Goal: Information Seeking & Learning: Learn about a topic

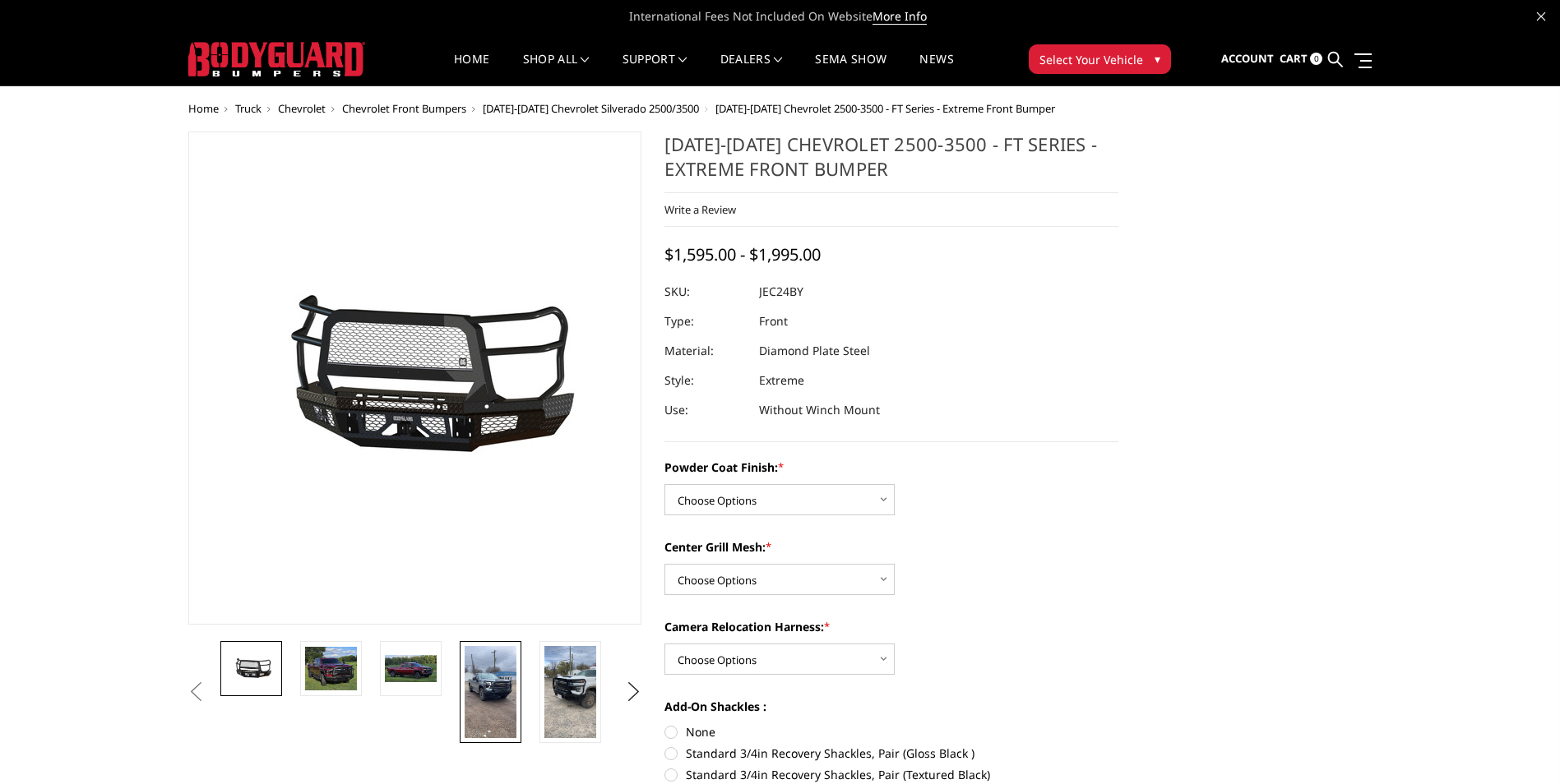
click at [496, 683] on img at bounding box center [490, 692] width 51 height 92
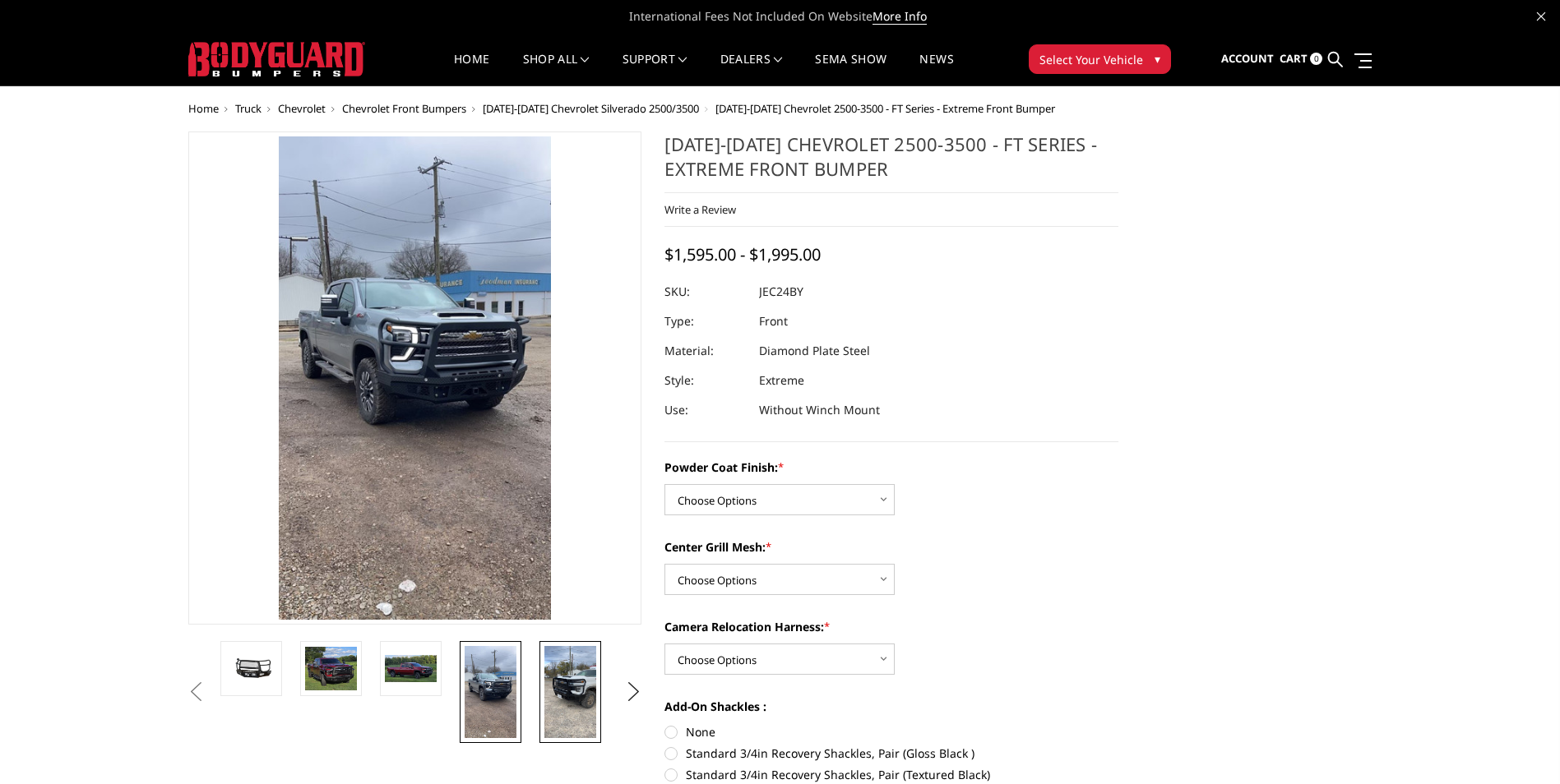
click at [586, 704] on img at bounding box center [570, 692] width 51 height 92
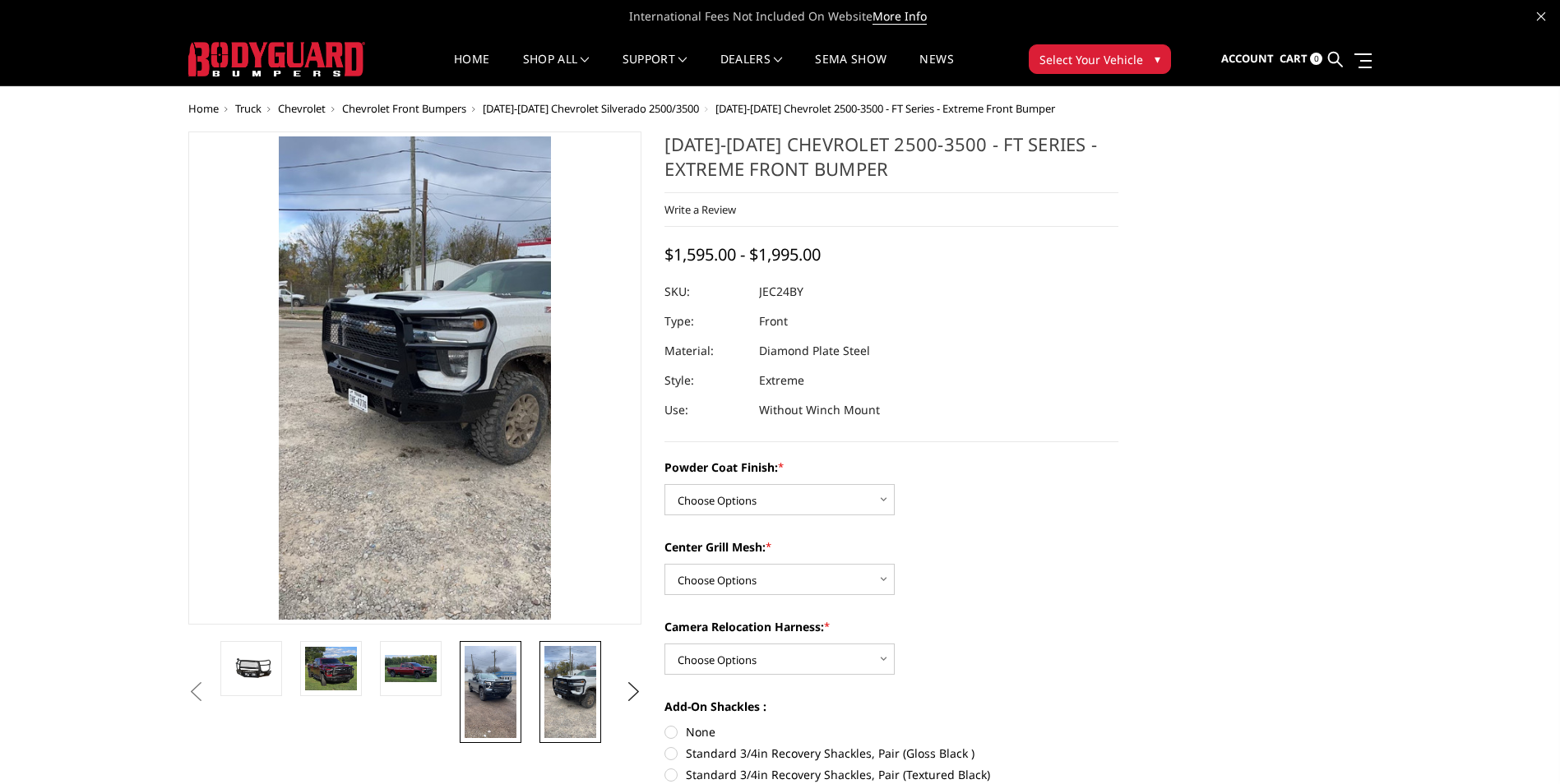
click at [475, 686] on img at bounding box center [490, 692] width 51 height 92
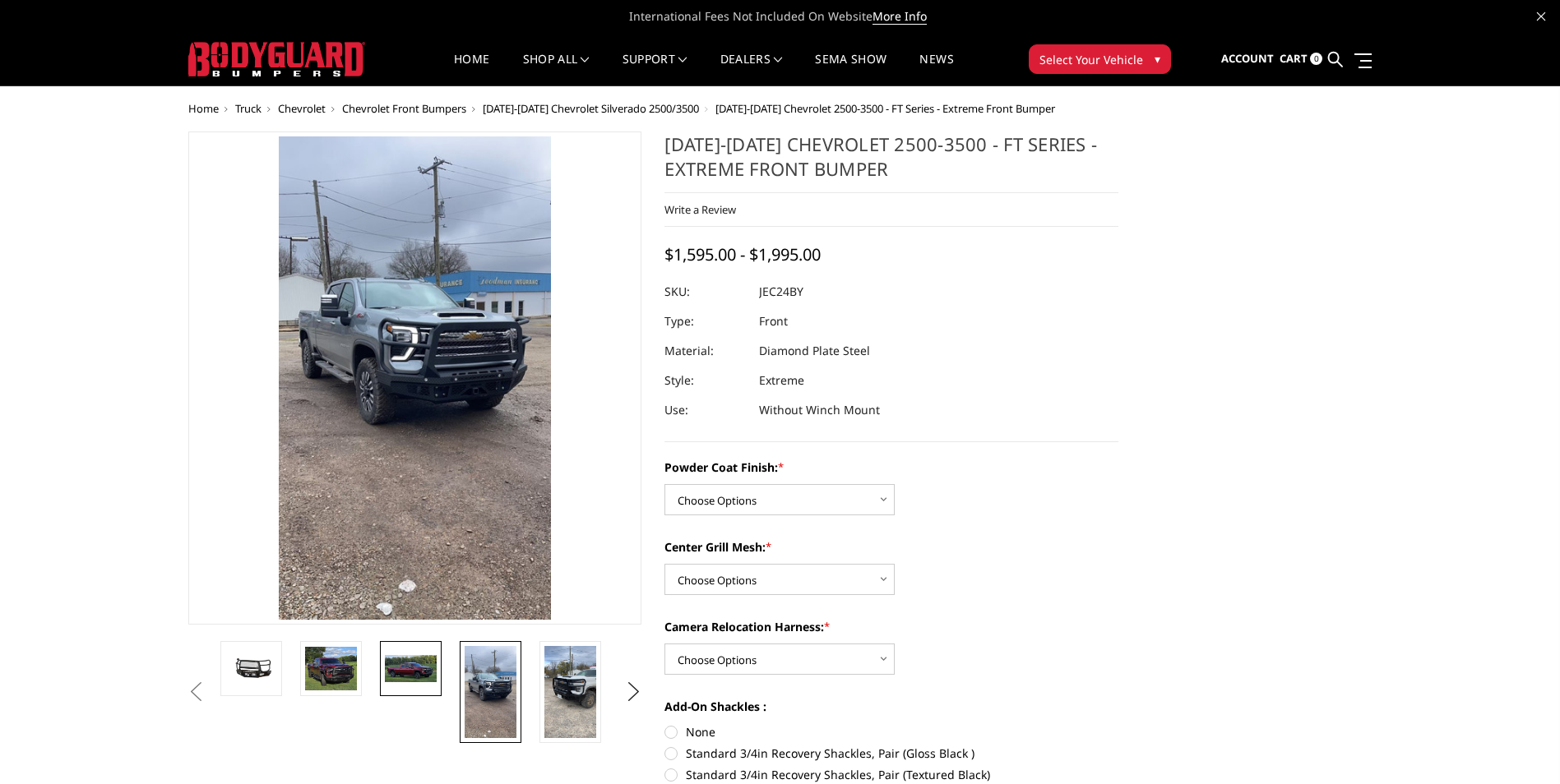
click at [397, 687] on link at bounding box center [411, 669] width 61 height 55
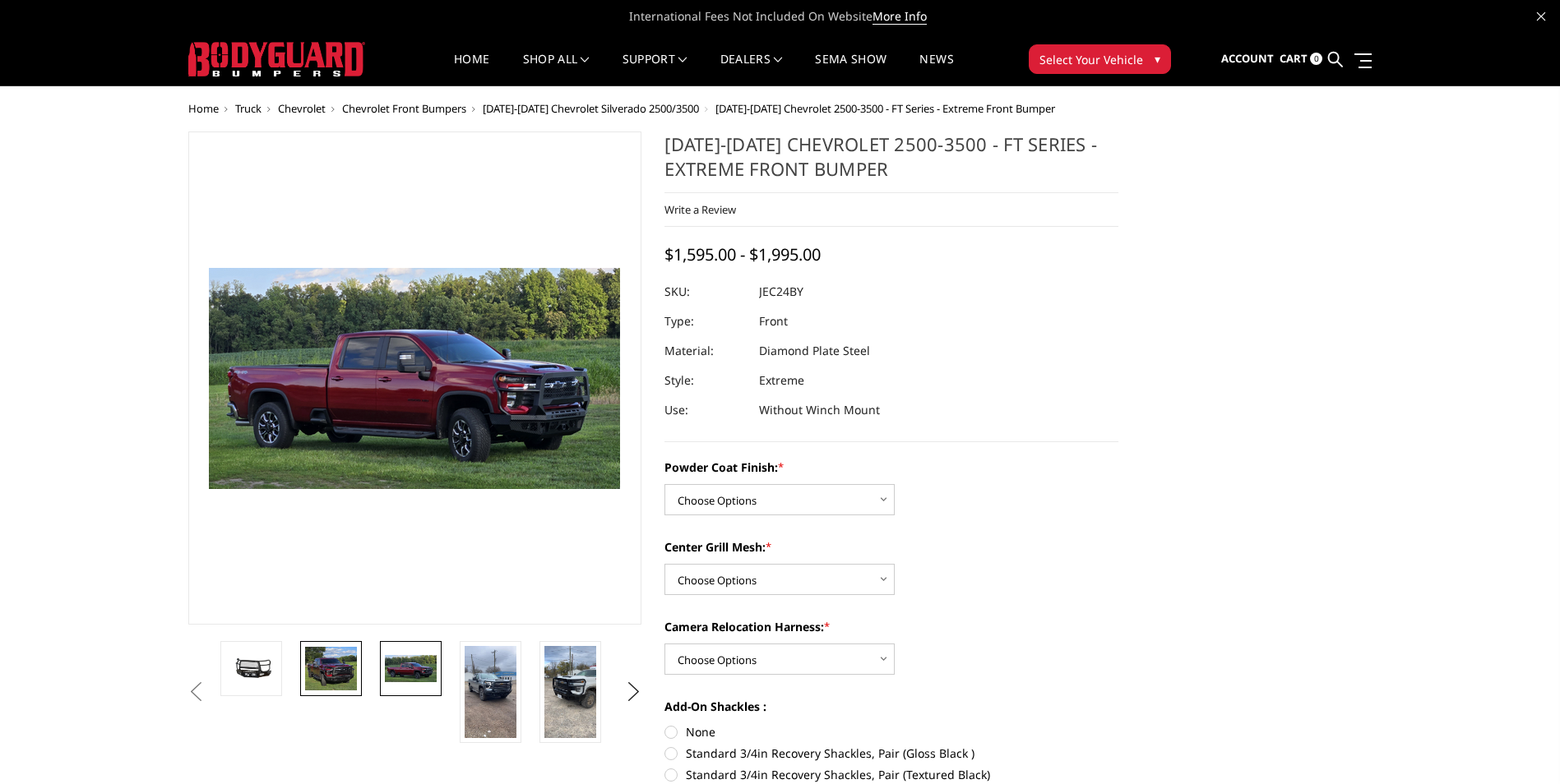
click at [340, 673] on img at bounding box center [331, 669] width 51 height 44
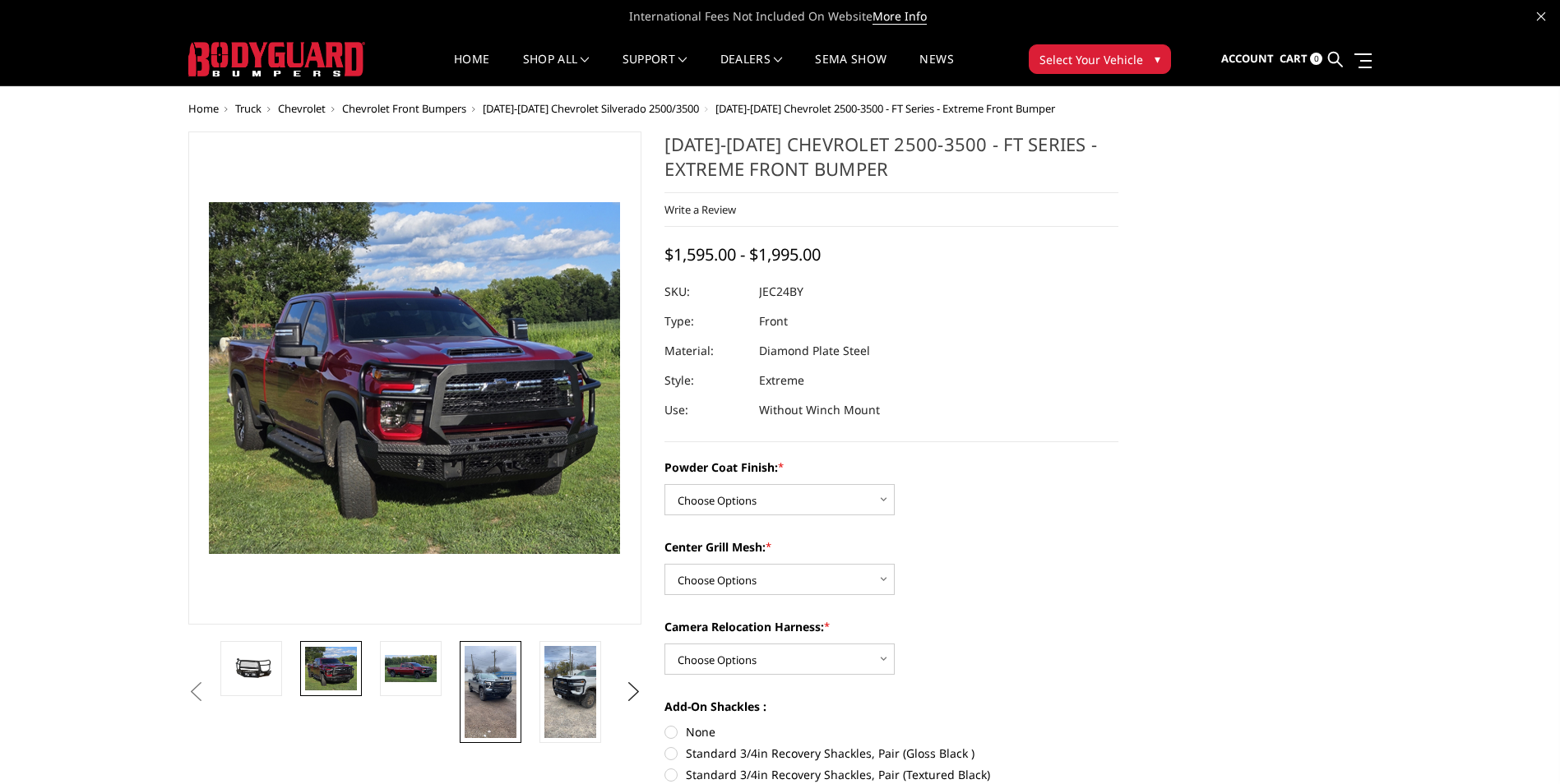
click at [470, 677] on img at bounding box center [490, 692] width 51 height 92
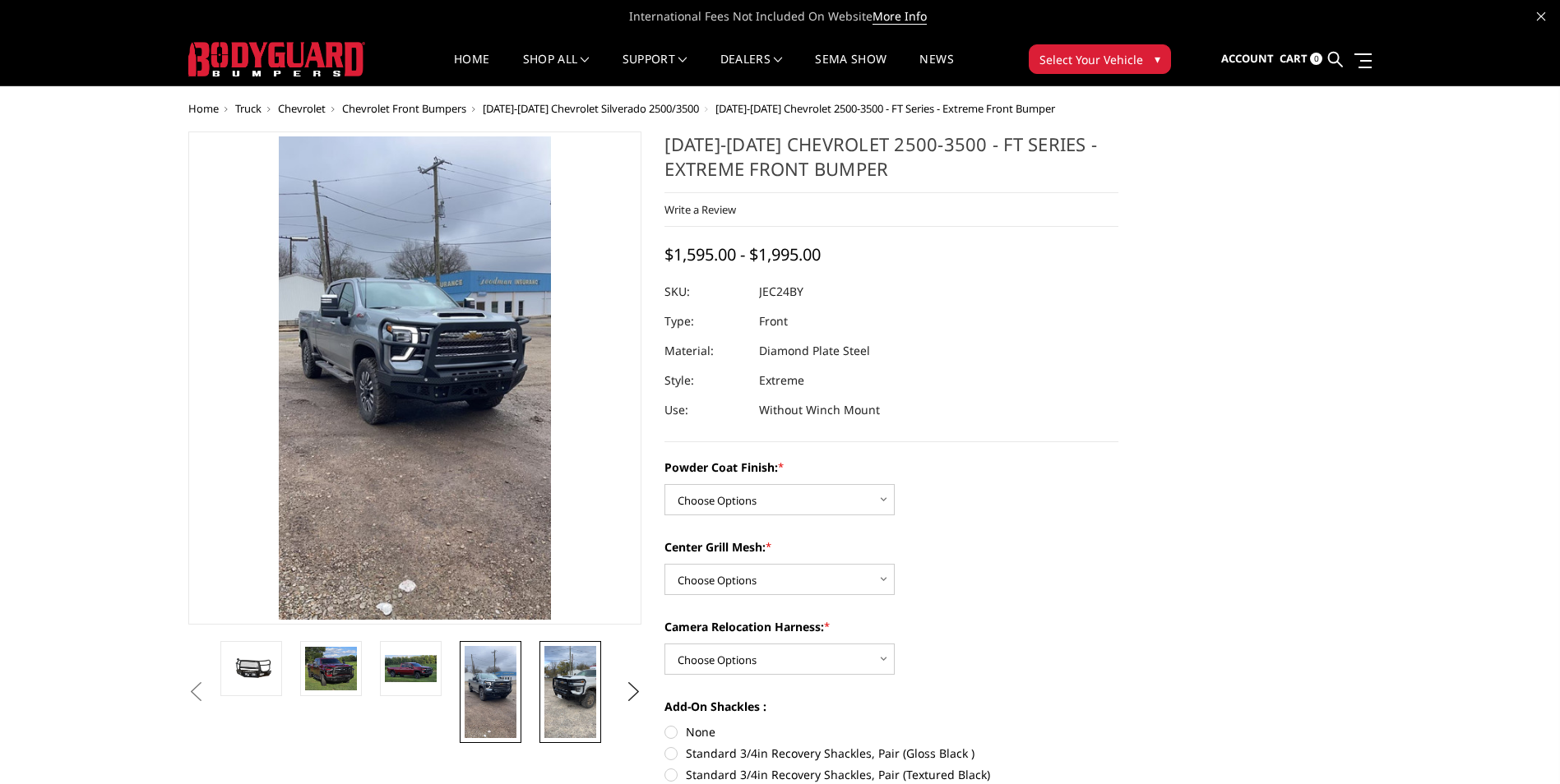
click at [562, 675] on img at bounding box center [570, 692] width 51 height 92
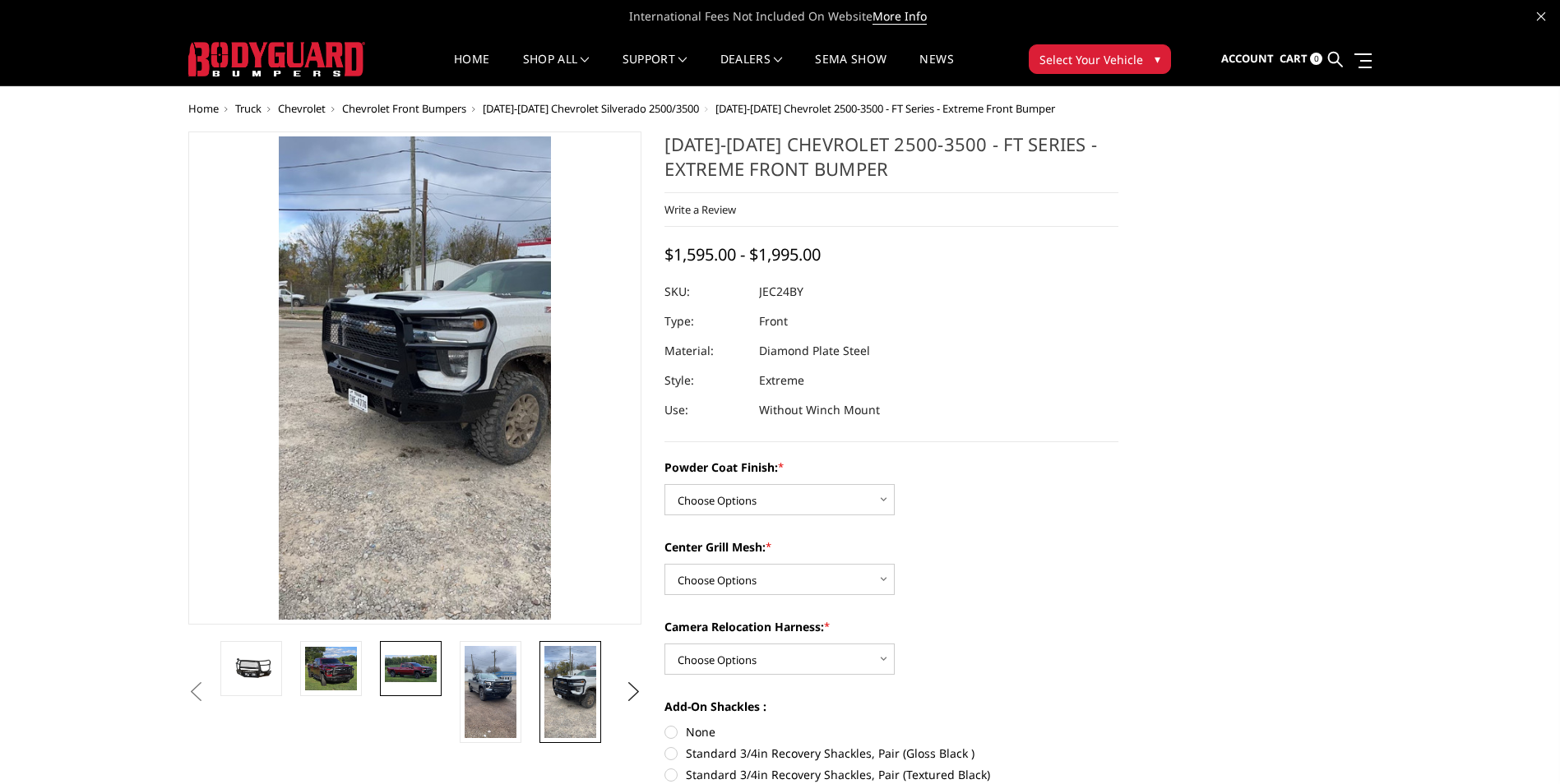
click at [408, 675] on img at bounding box center [410, 669] width 51 height 28
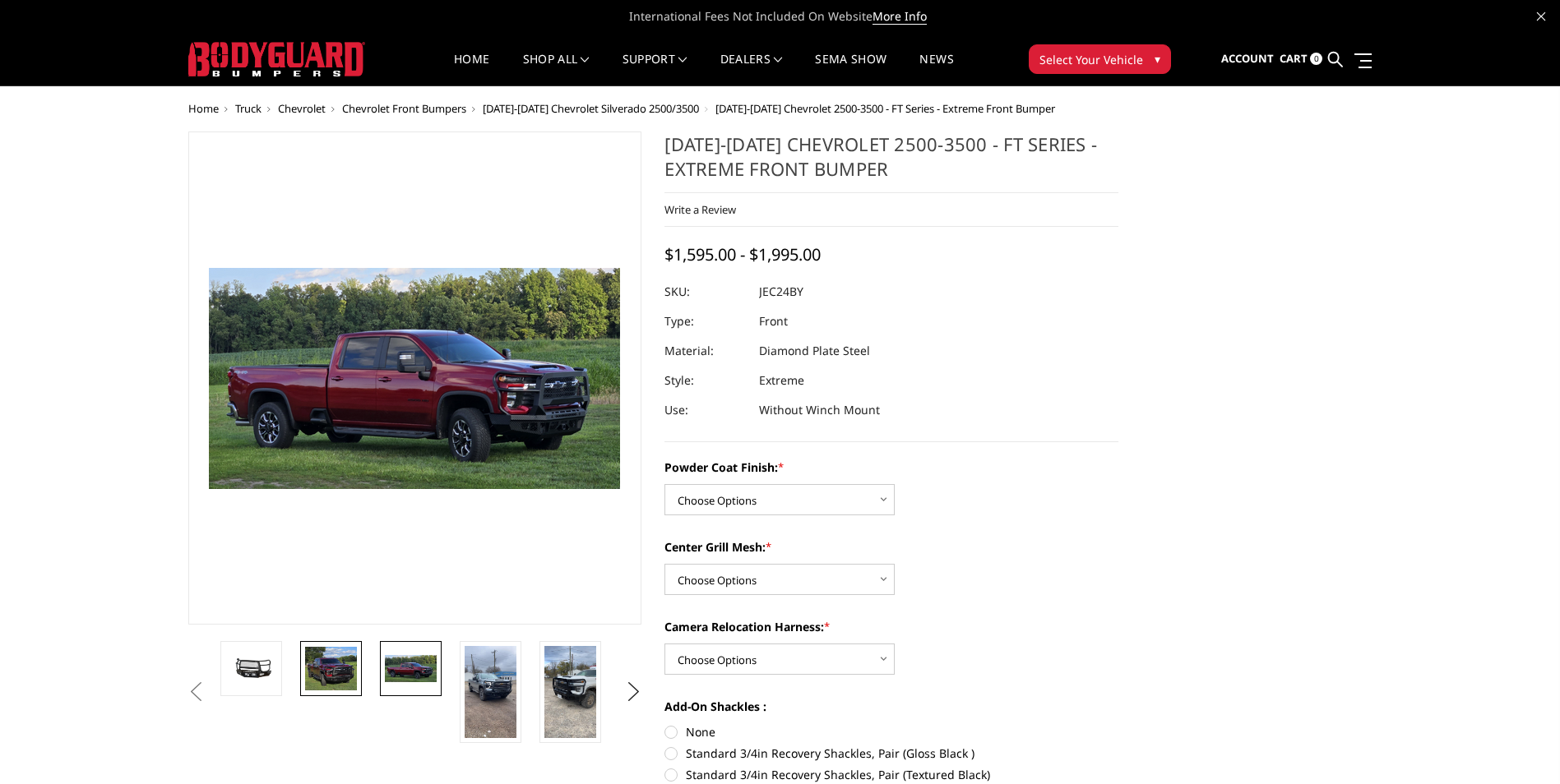
click at [333, 680] on img at bounding box center [331, 669] width 51 height 44
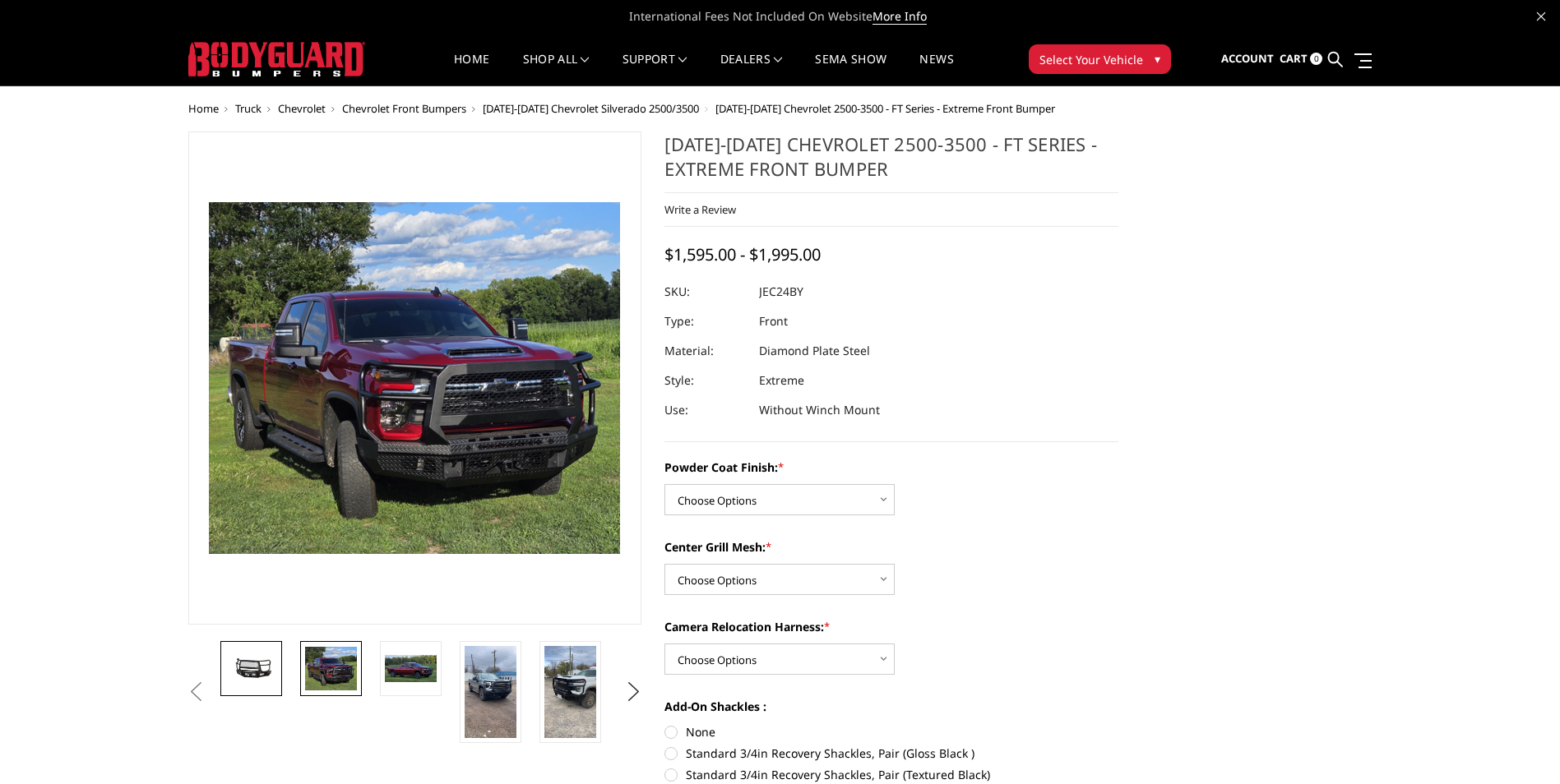
click at [259, 669] on img at bounding box center [251, 669] width 51 height 23
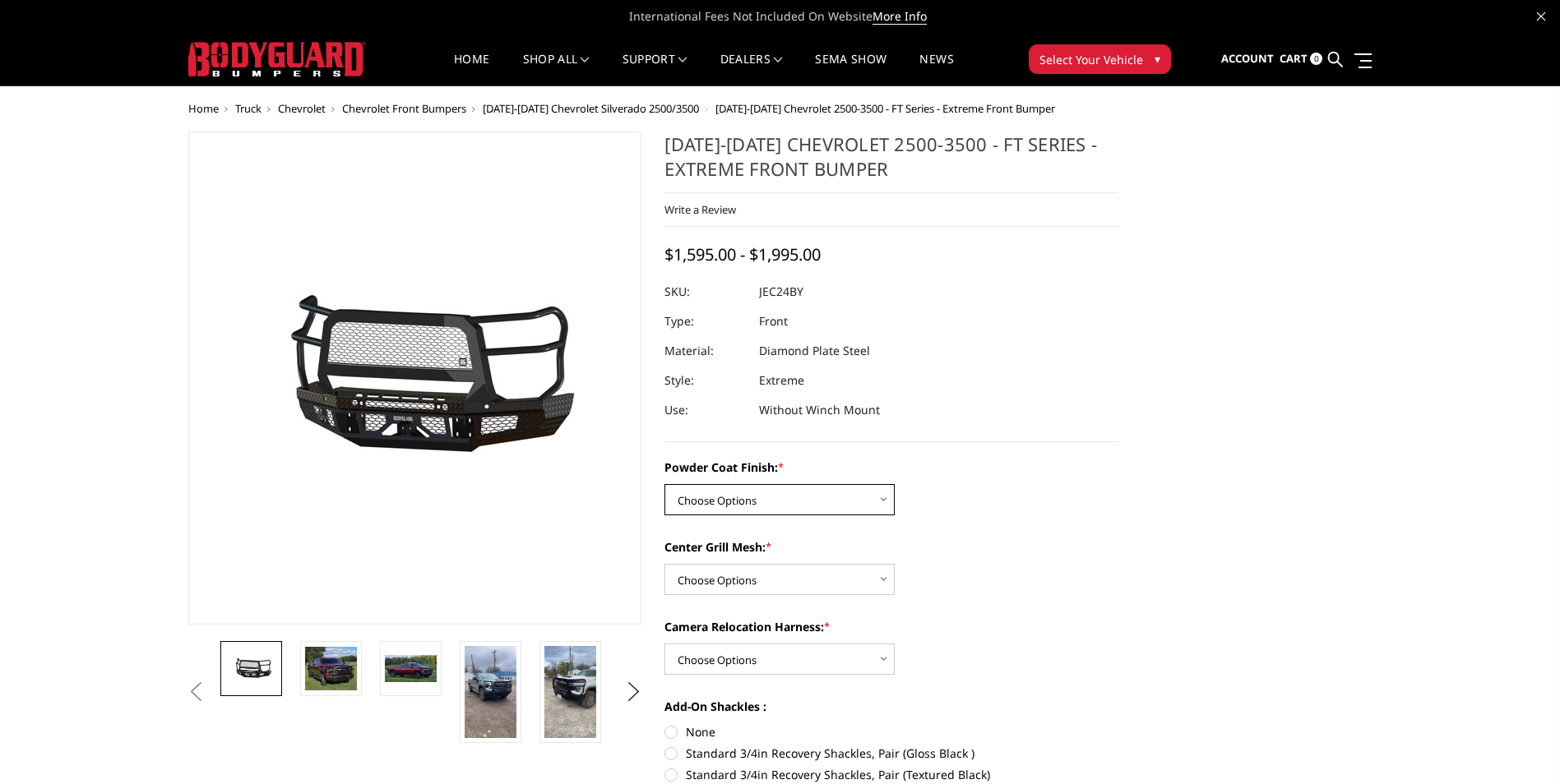
click at [885, 500] on select "Choose Options Bare Metal Gloss Black Powder Coat Textured Black Powder Coat" at bounding box center [779, 499] width 230 height 32
select select "3278"
click at [664, 484] on select "Choose Options Bare Metal Gloss Black Powder Coat Textured Black Powder Coat" at bounding box center [779, 499] width 230 height 32
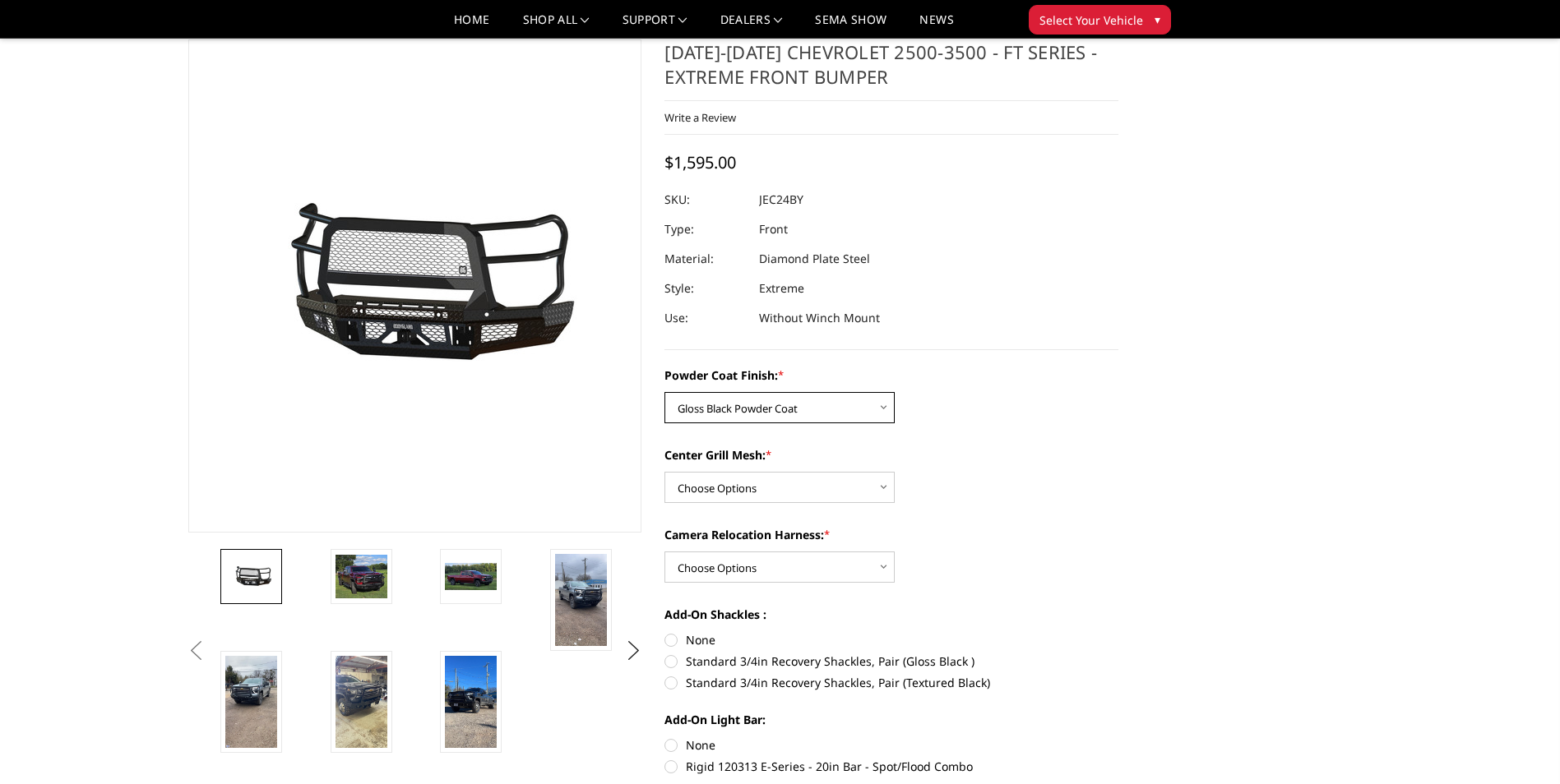
scroll to position [82, 0]
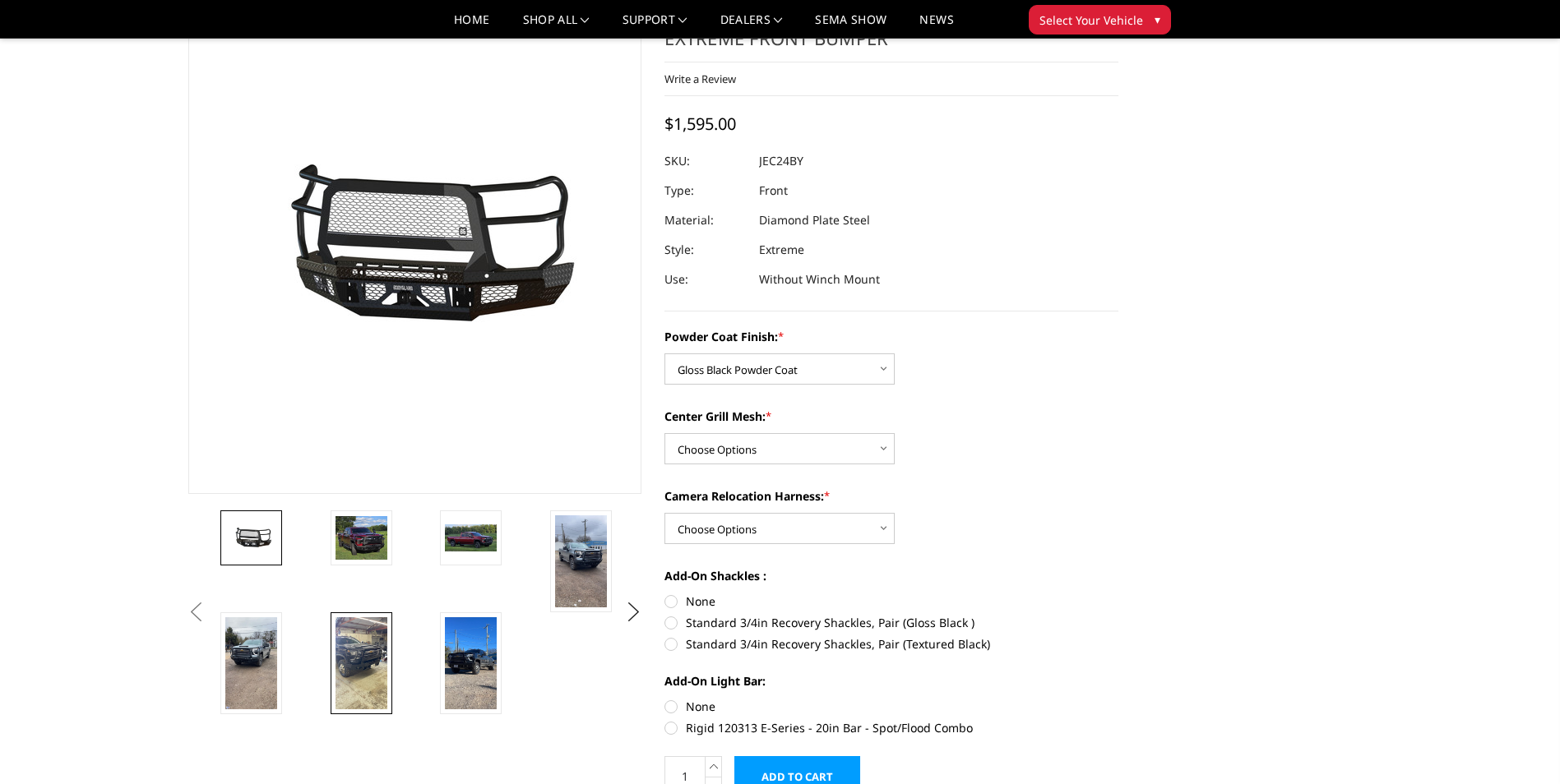
click at [367, 640] on img at bounding box center [360, 663] width 51 height 92
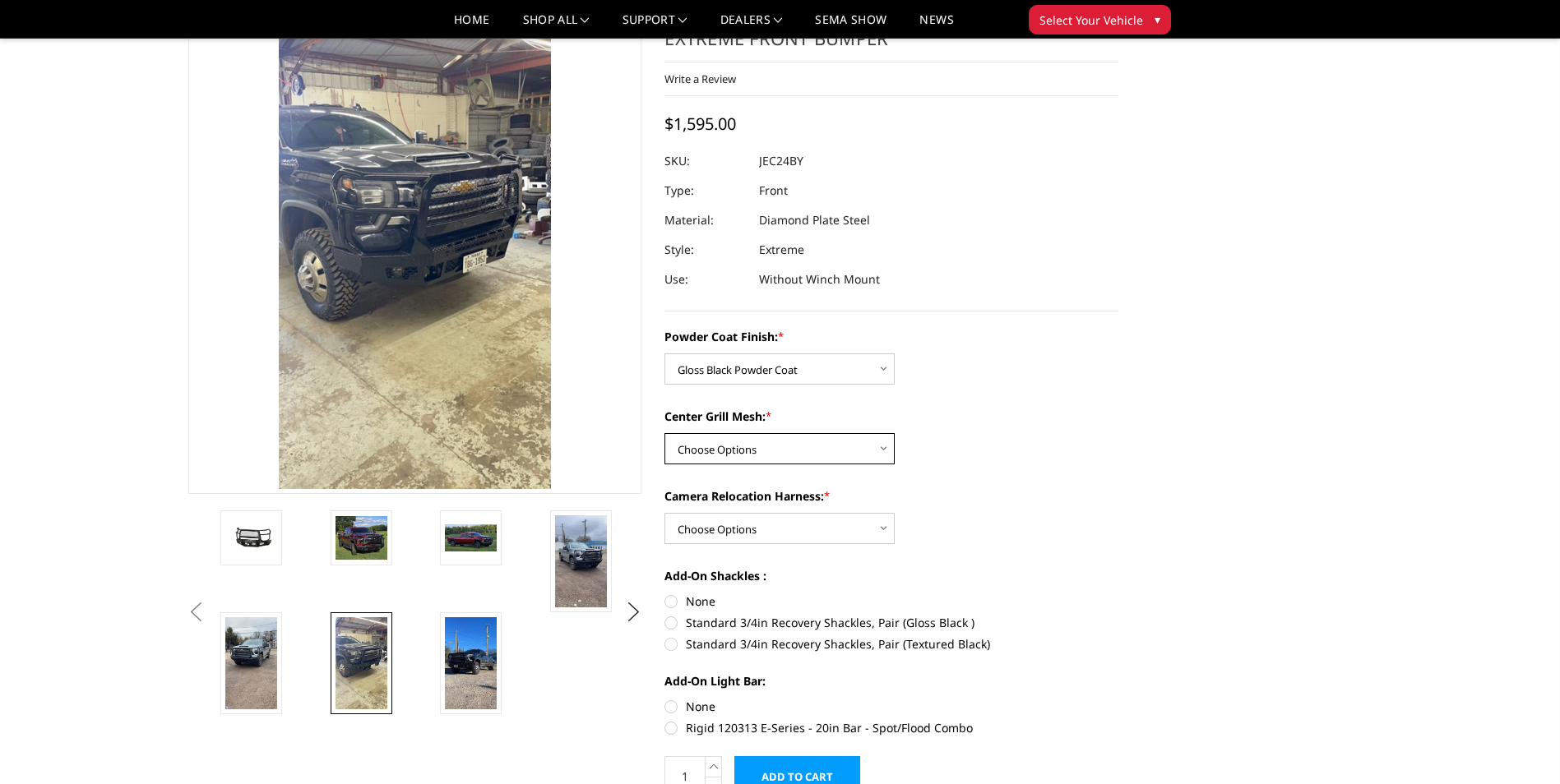
click at [884, 451] on select "Choose Options WITH Expanded Metal in Center Grill WITHOUT Expanded Metal in Ce…" at bounding box center [779, 449] width 230 height 32
select select "3281"
click at [664, 433] on select "Choose Options WITH Expanded Metal in Center Grill WITHOUT Expanded Metal in Ce…" at bounding box center [779, 449] width 230 height 32
click at [840, 522] on select "Choose Options WITH Camera Relocation Harness WITHOUT Camera Relocation Harness" at bounding box center [779, 528] width 230 height 32
select select "3282"
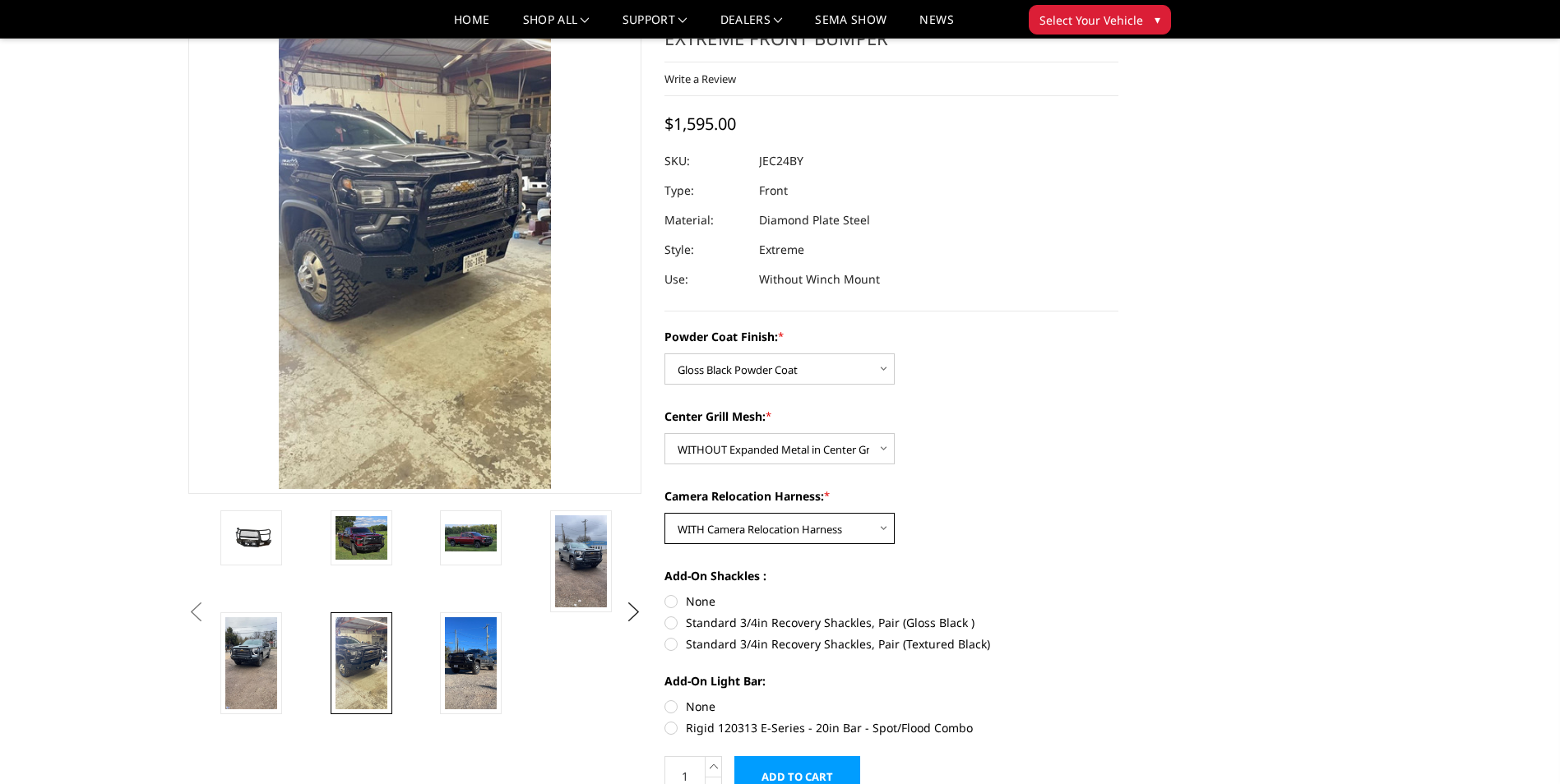
click at [664, 513] on select "Choose Options WITH Camera Relocation Harness WITHOUT Camera Relocation Harness" at bounding box center [779, 528] width 230 height 32
click at [465, 633] on img at bounding box center [470, 663] width 51 height 92
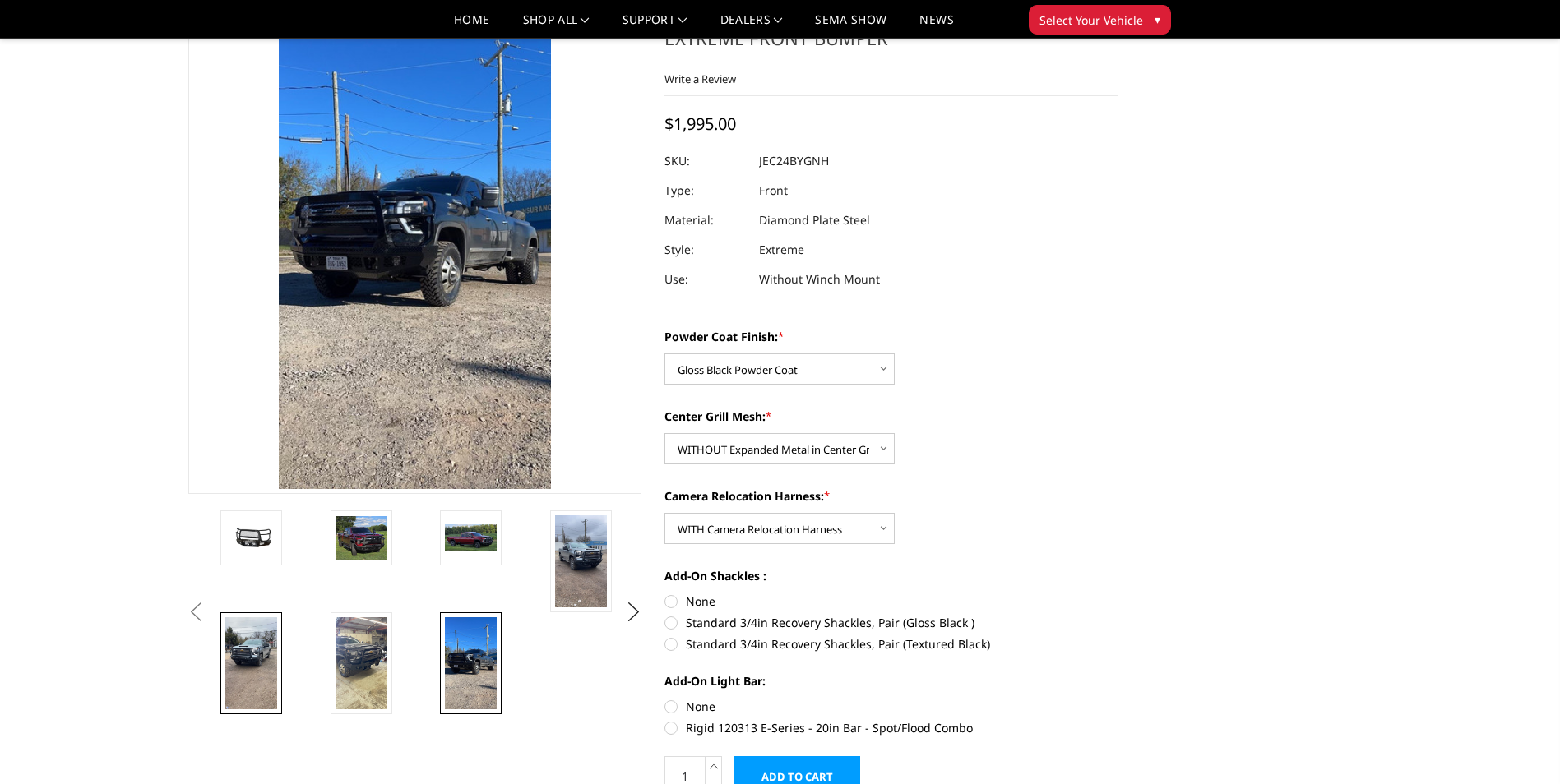
click at [263, 659] on img at bounding box center [251, 663] width 51 height 92
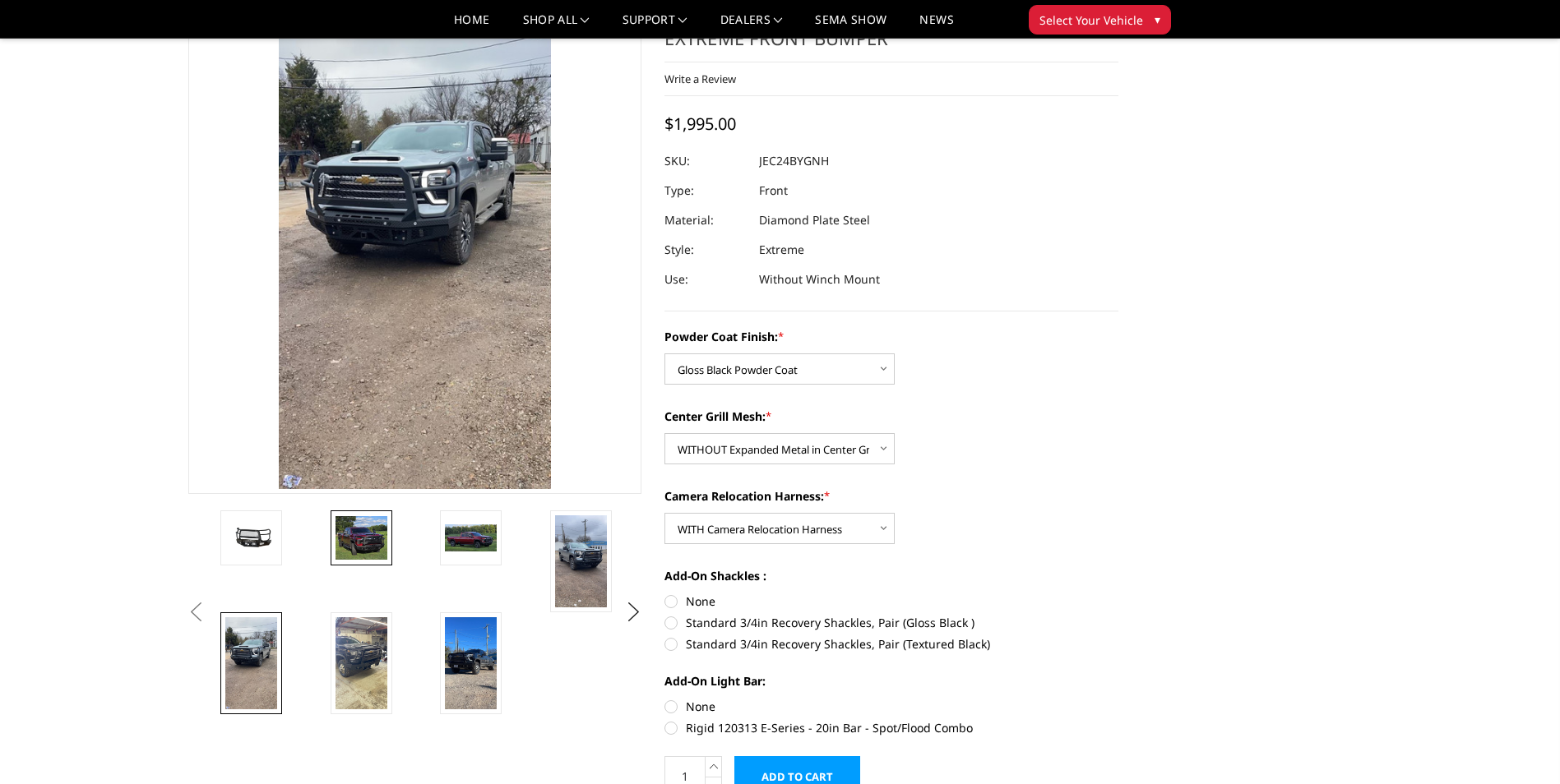
click at [361, 549] on img at bounding box center [360, 538] width 51 height 44
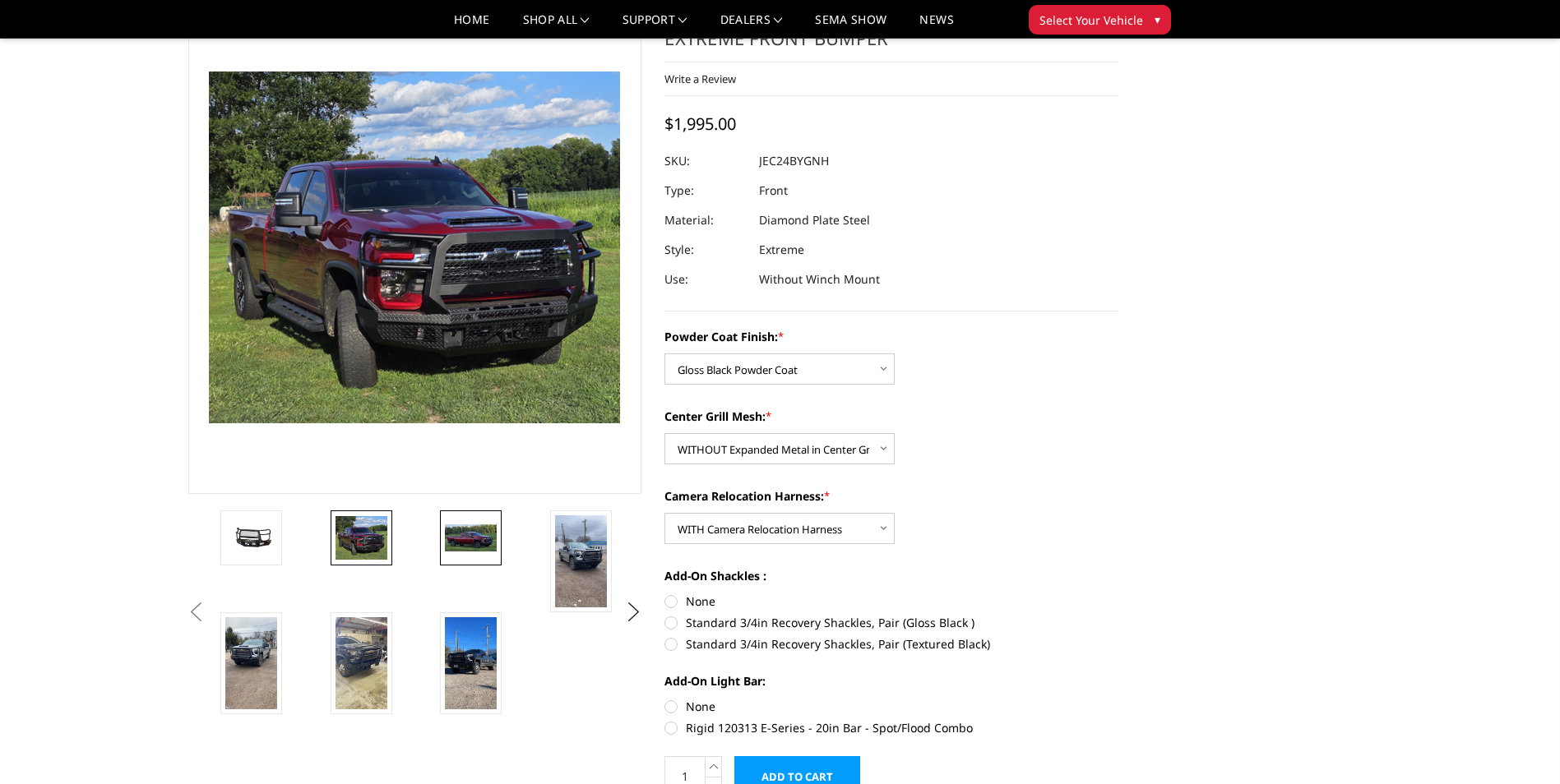
click at [465, 531] on img at bounding box center [470, 538] width 51 height 28
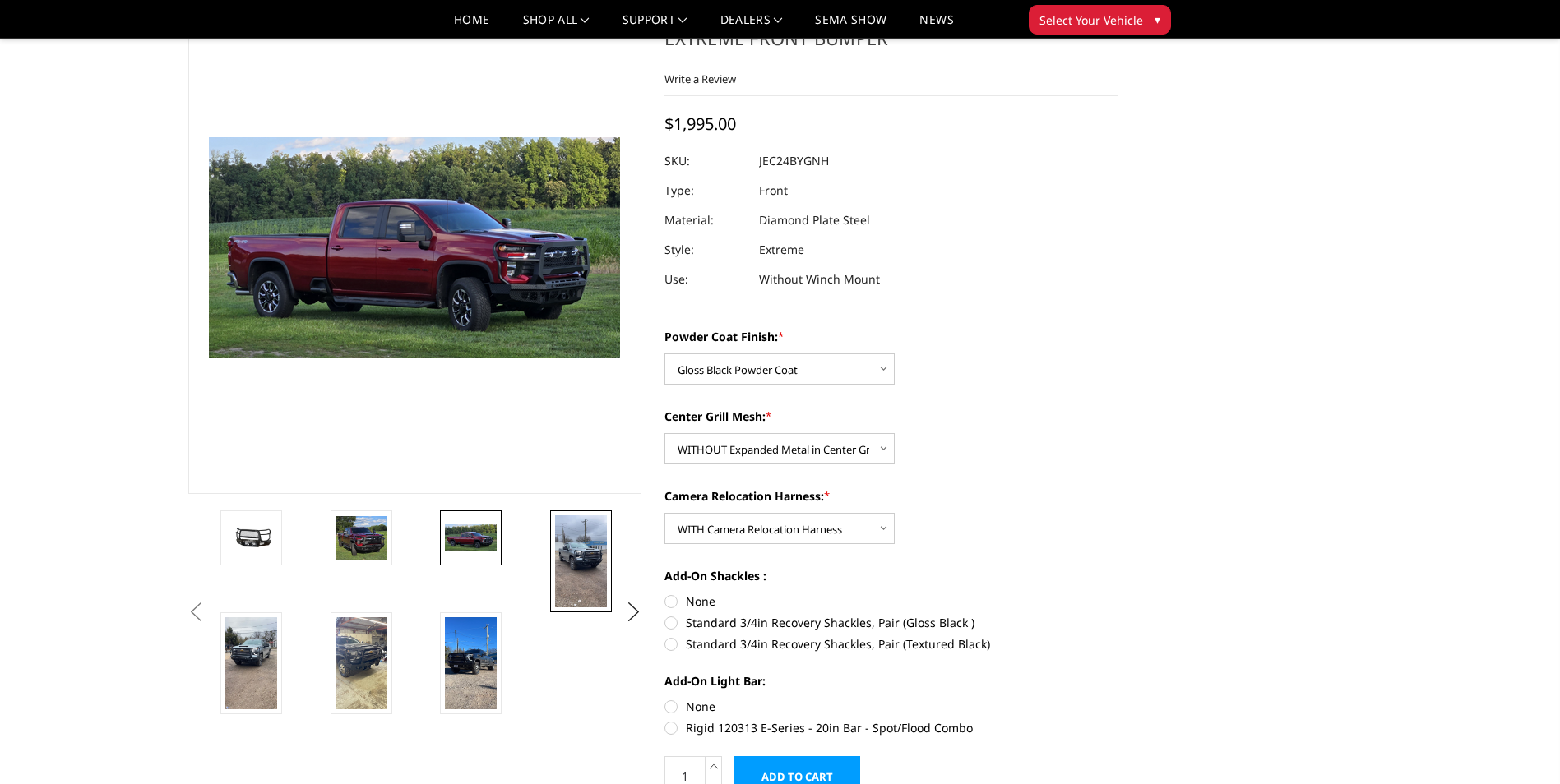
click at [578, 531] on img at bounding box center [580, 561] width 51 height 92
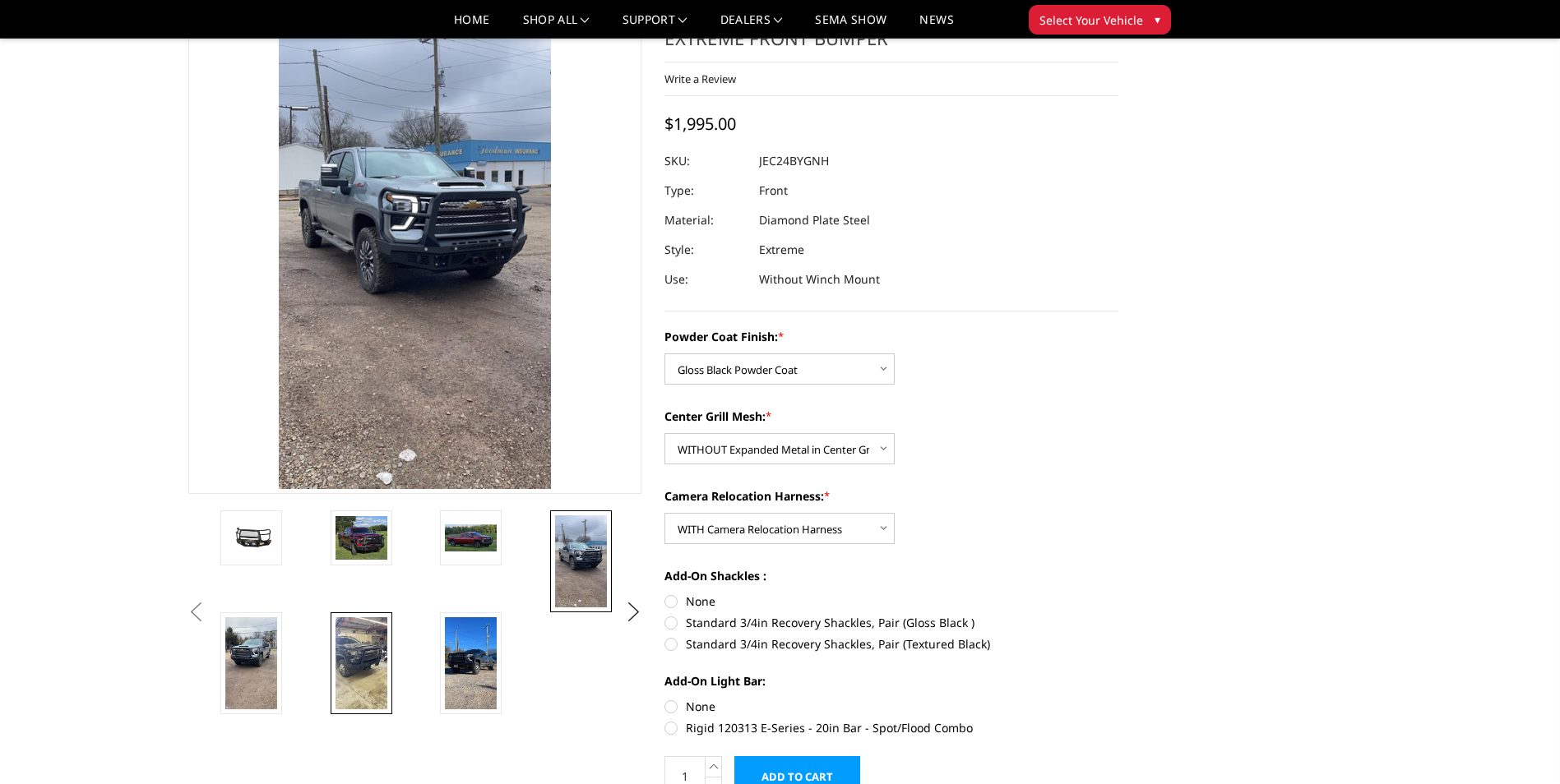
click at [340, 650] on img at bounding box center [360, 663] width 51 height 92
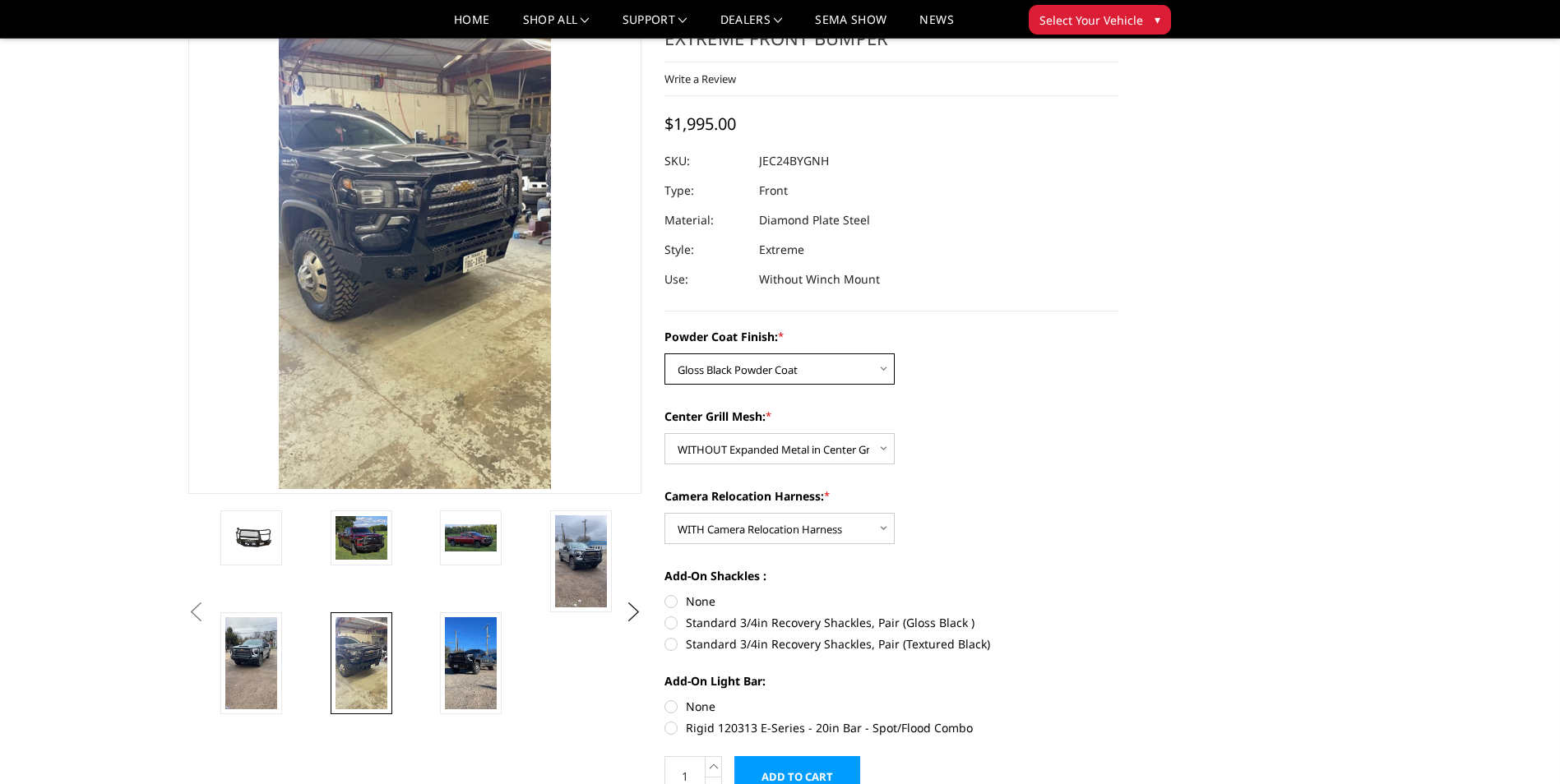
click at [870, 362] on select "Choose Options Bare Metal Gloss Black Powder Coat Textured Black Powder Coat" at bounding box center [779, 369] width 230 height 32
click at [269, 668] on img at bounding box center [251, 663] width 51 height 92
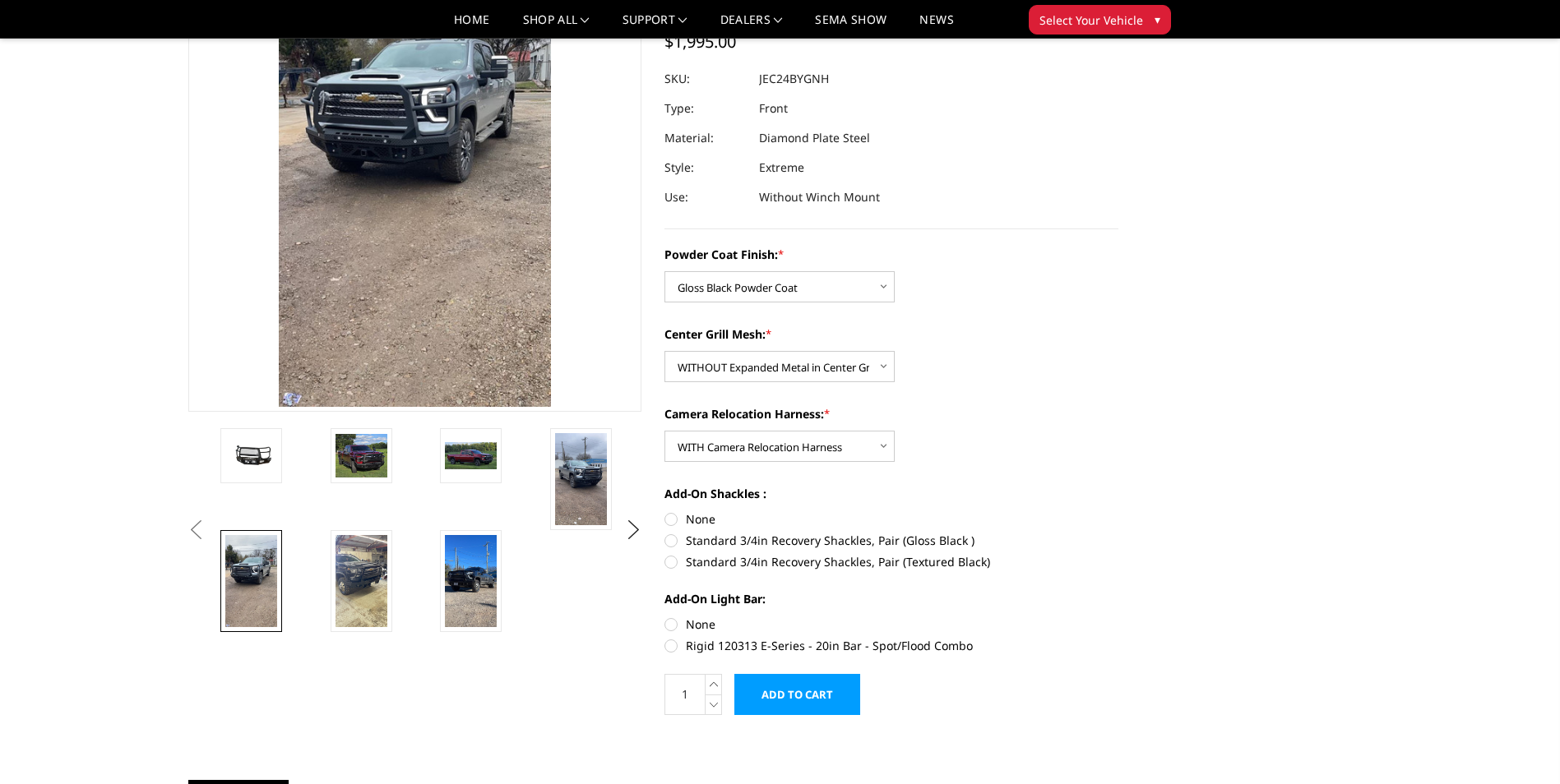
click at [675, 645] on label "Rigid 120313 E-Series - 20in Bar - Spot/Flood Combo" at bounding box center [891, 645] width 454 height 17
click at [1118, 616] on input "Rigid 120313 E-Series - 20in Bar - Spot/Flood Combo" at bounding box center [1118, 615] width 1 height 1
radio input "true"
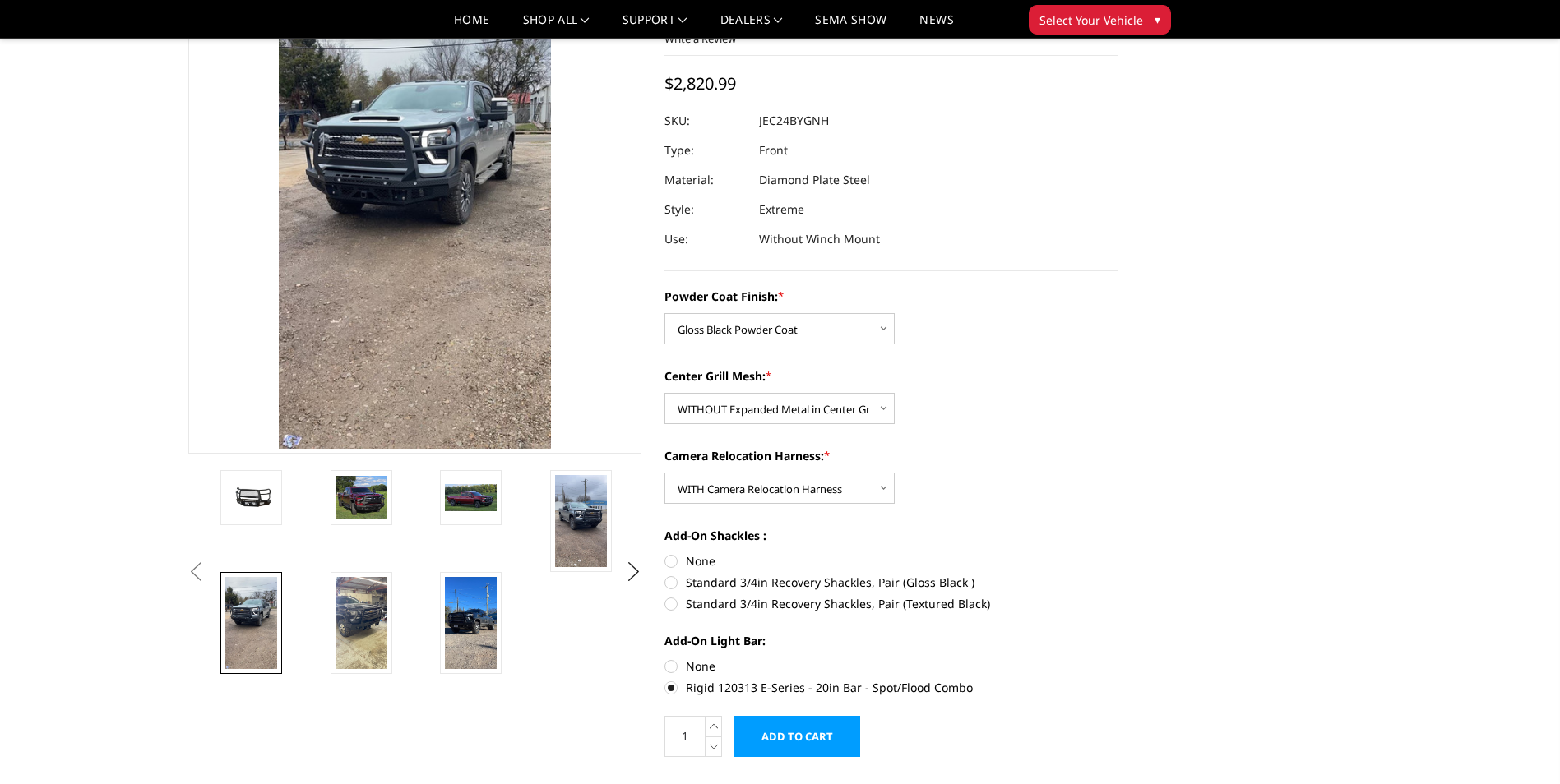
scroll to position [82, 0]
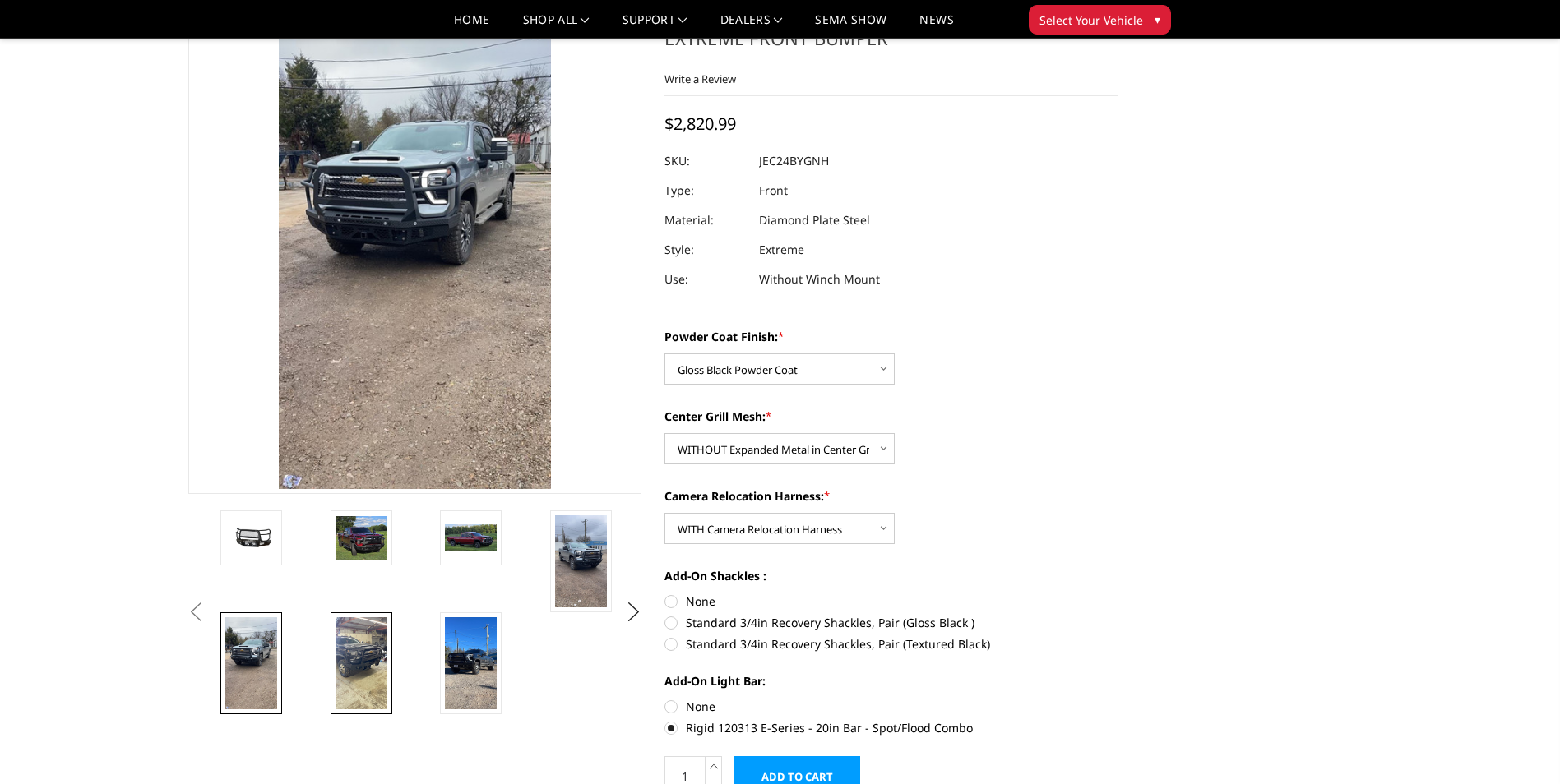
click at [350, 667] on img at bounding box center [360, 663] width 51 height 92
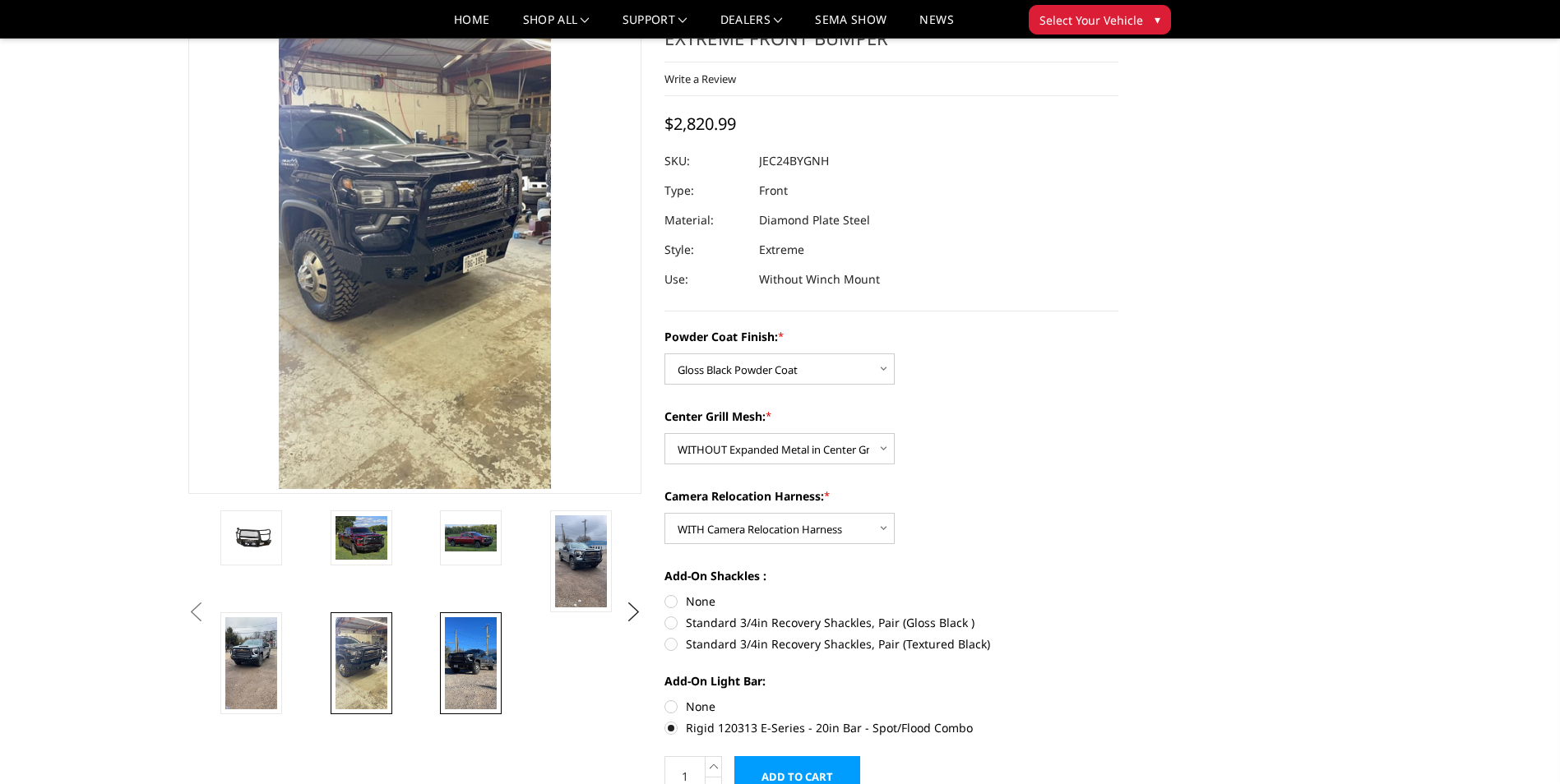
click at [458, 656] on img at bounding box center [470, 663] width 51 height 92
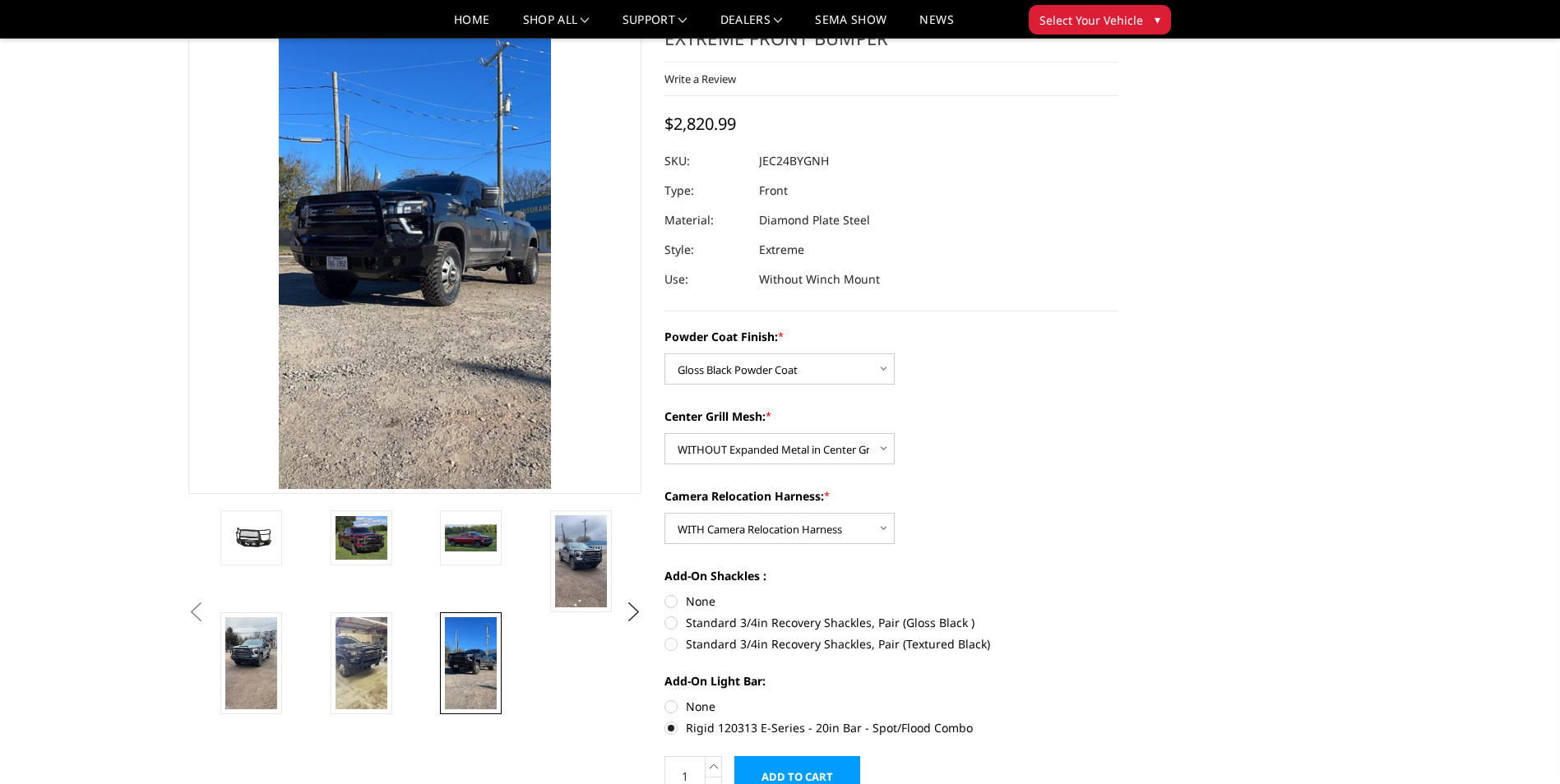
click at [695, 623] on label "Standard 3/4in Recovery Shackles, Pair (Gloss Black )" at bounding box center [891, 623] width 454 height 17
click at [1118, 594] on input "Standard 3/4in Recovery Shackles, Pair (Gloss Black )" at bounding box center [1118, 593] width 1 height 1
radio input "true"
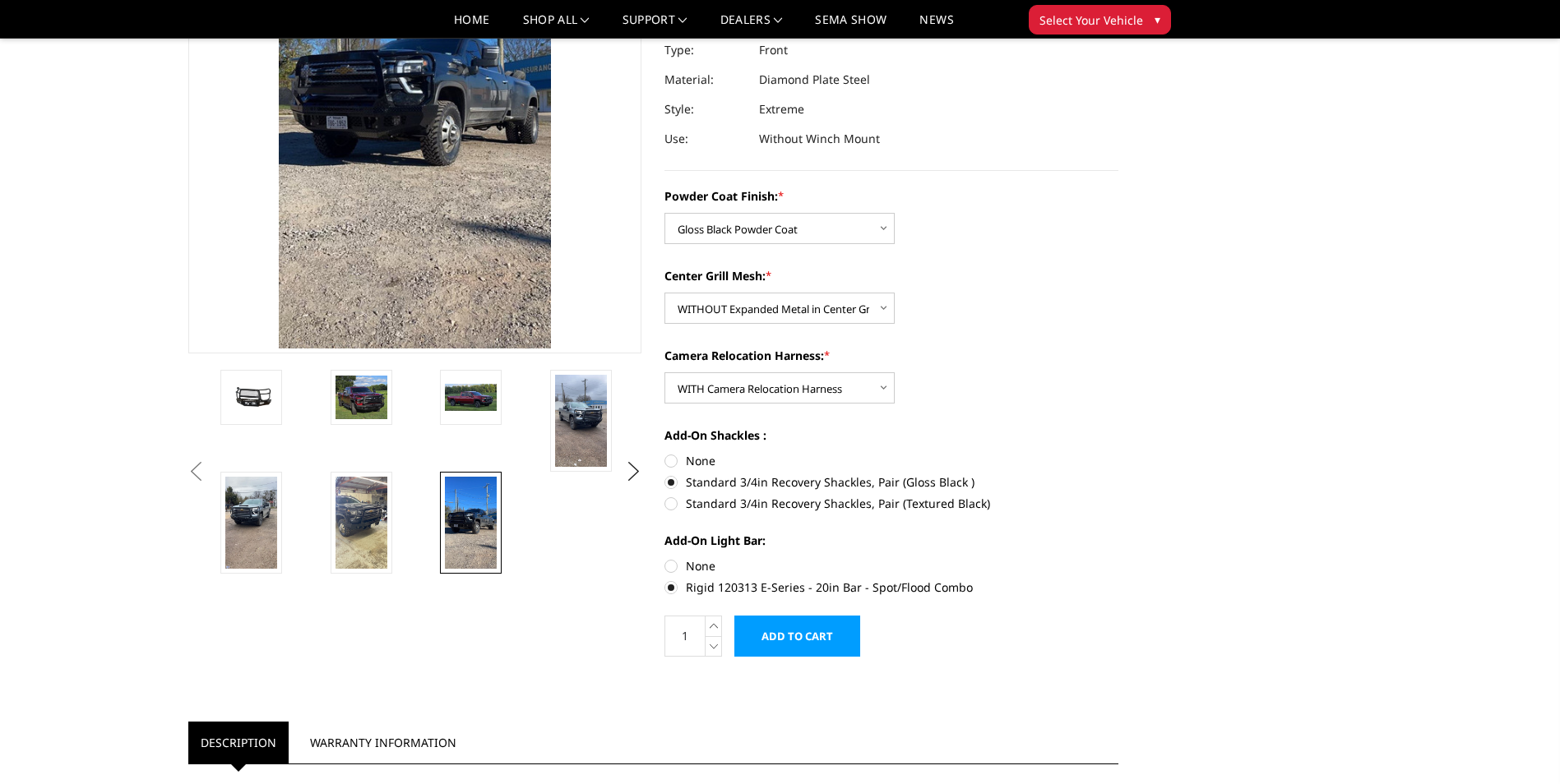
scroll to position [247, 0]
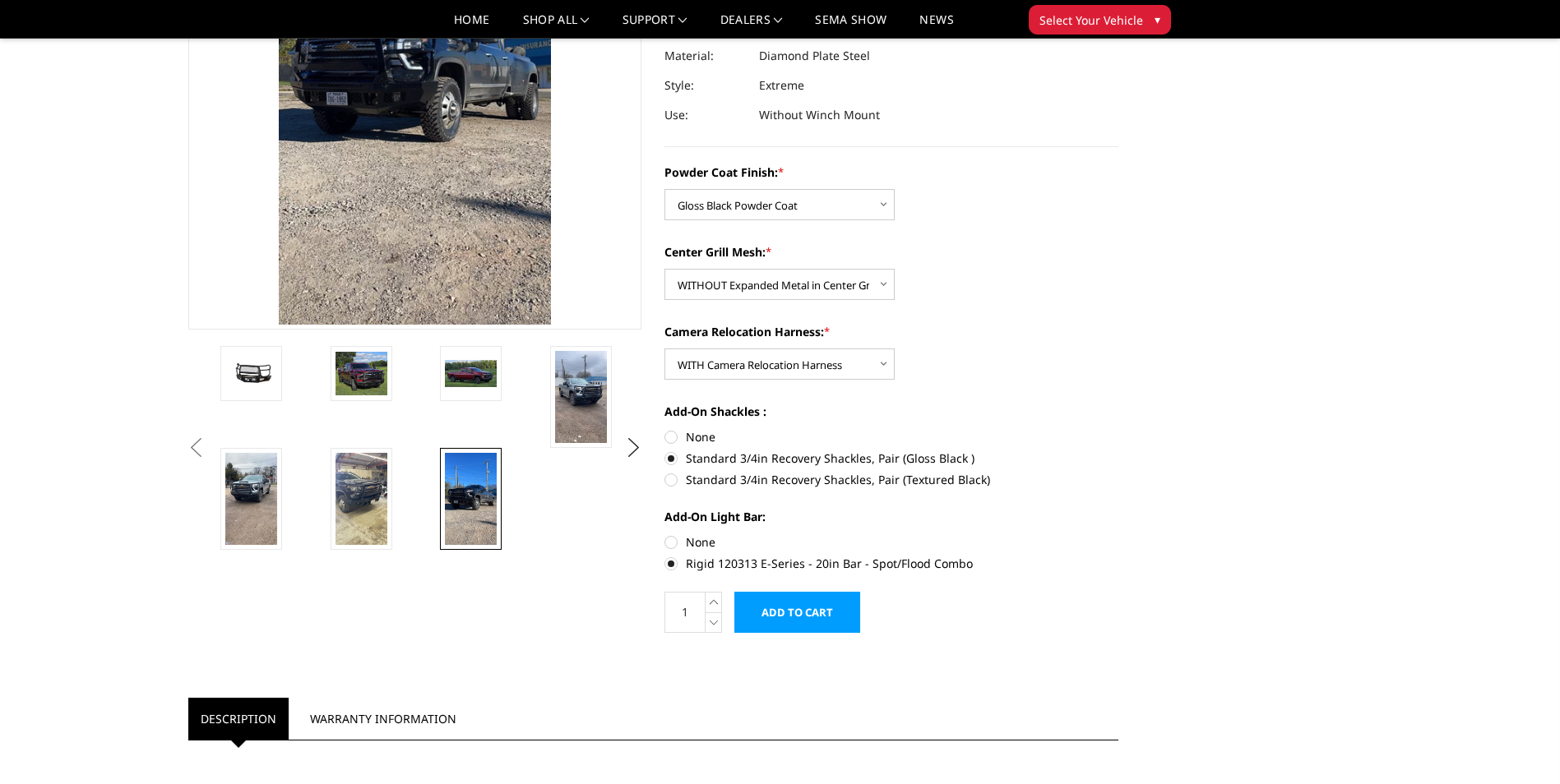
click at [686, 546] on label "None" at bounding box center [891, 542] width 454 height 17
click at [665, 534] on input "None" at bounding box center [664, 533] width 1 height 1
radio input "true"
click at [735, 567] on label "Rigid 120313 E-Series - 20in Bar - Spot/Flood Combo" at bounding box center [891, 563] width 454 height 17
click at [1118, 534] on input "Rigid 120313 E-Series - 20in Bar - Spot/Flood Combo" at bounding box center [1118, 533] width 1 height 1
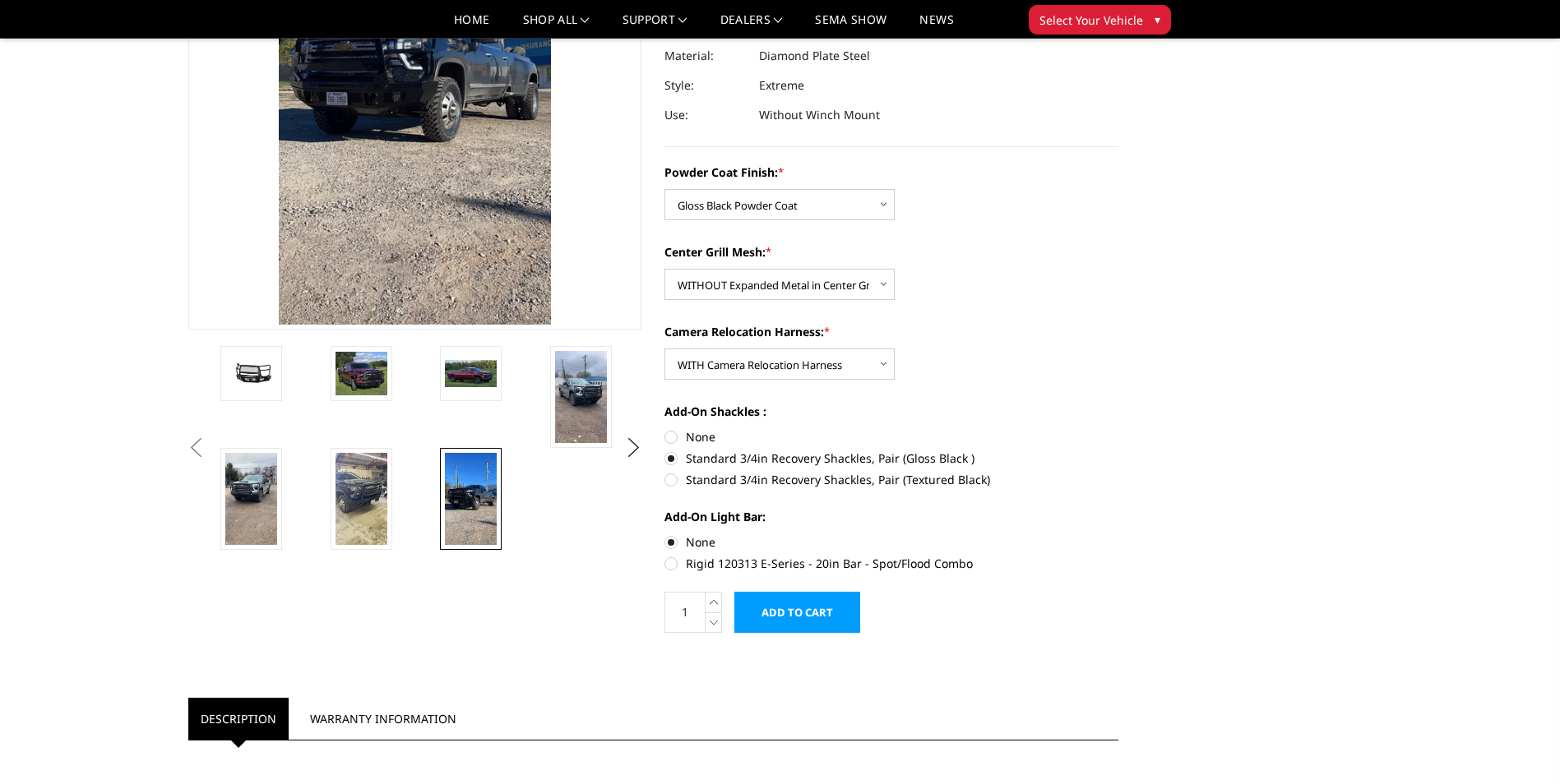
radio input "true"
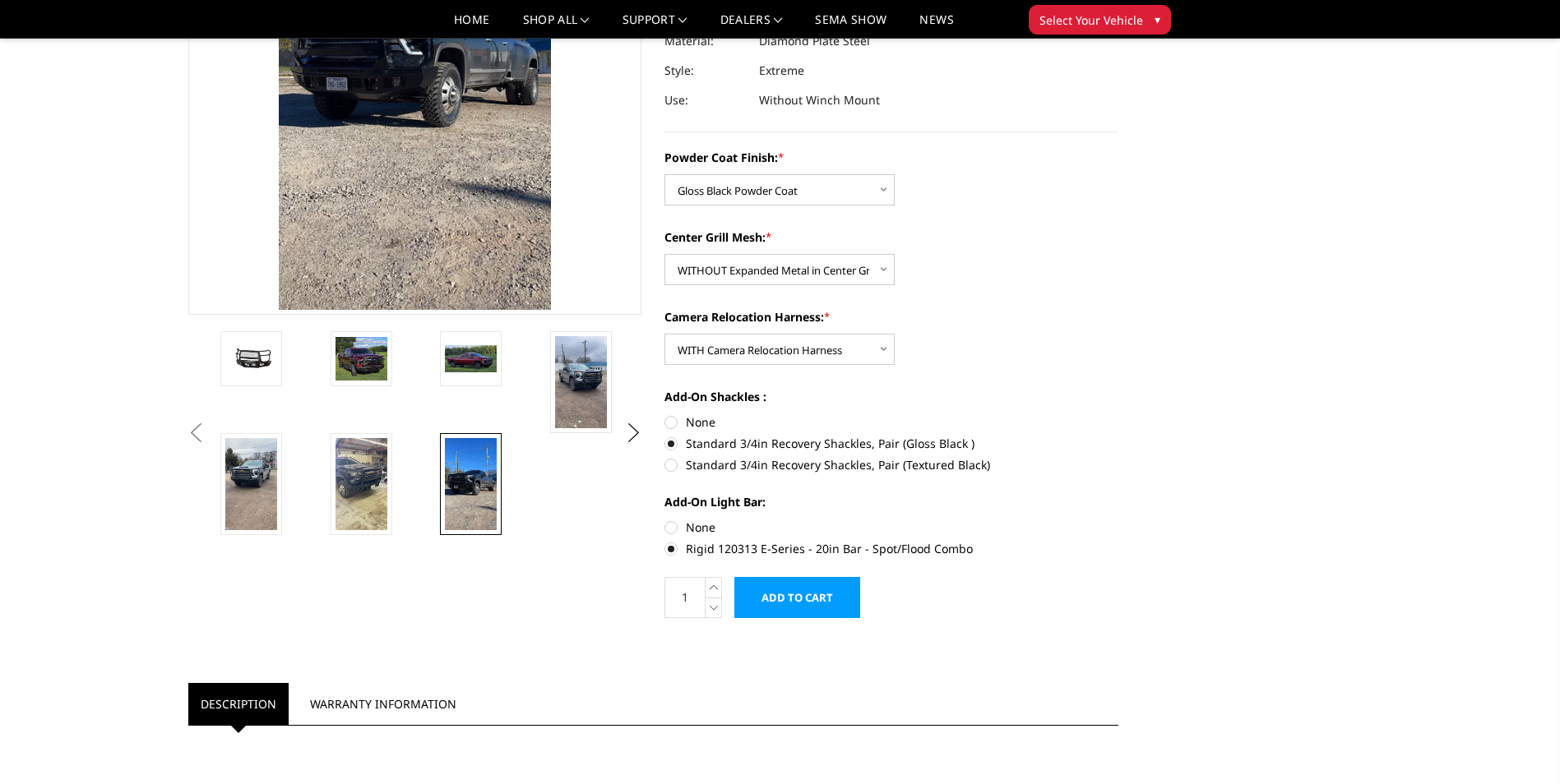
scroll to position [329, 0]
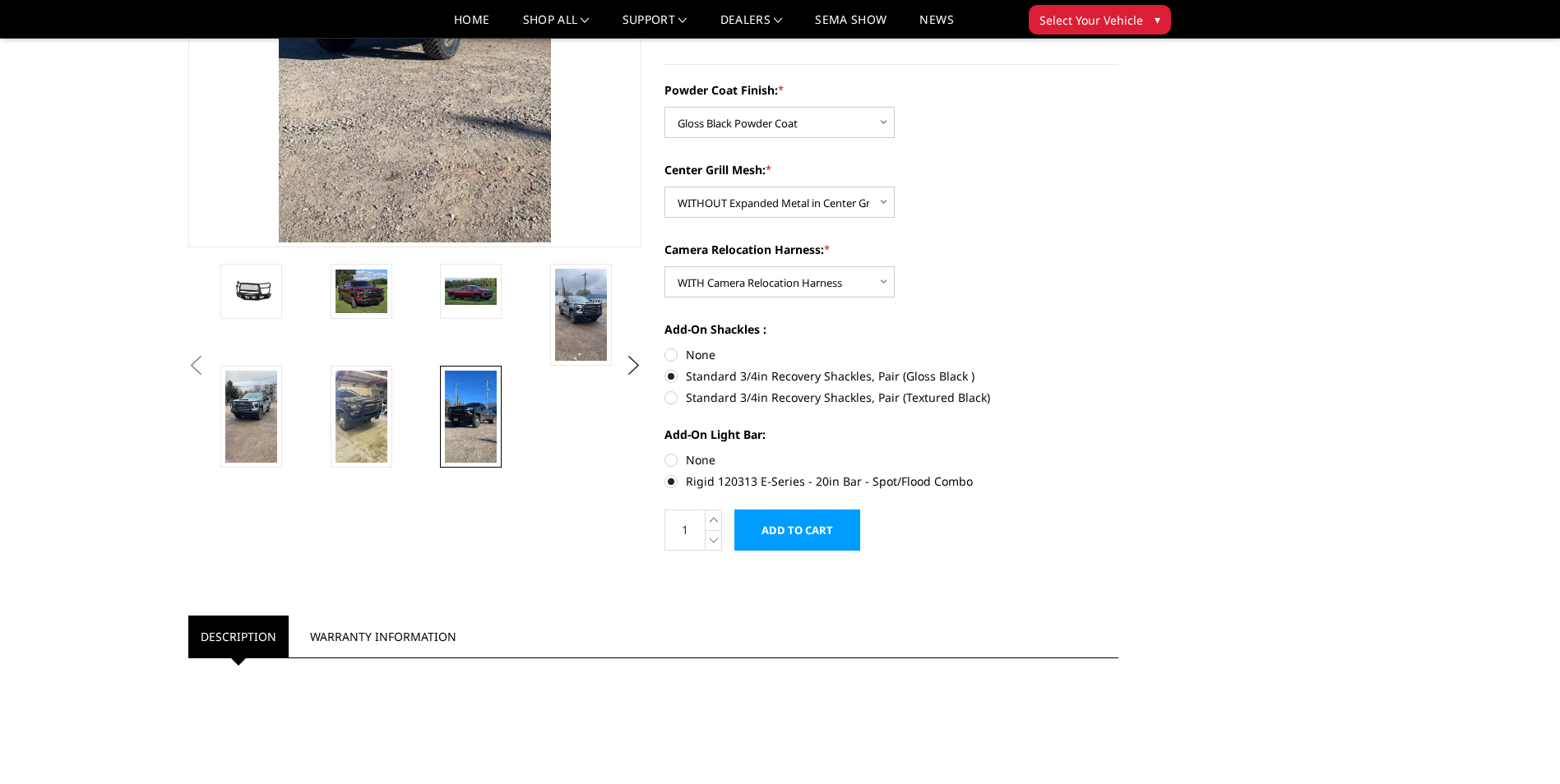
click at [702, 463] on label "None" at bounding box center [891, 460] width 454 height 17
click at [665, 452] on input "None" at bounding box center [664, 451] width 1 height 1
radio input "true"
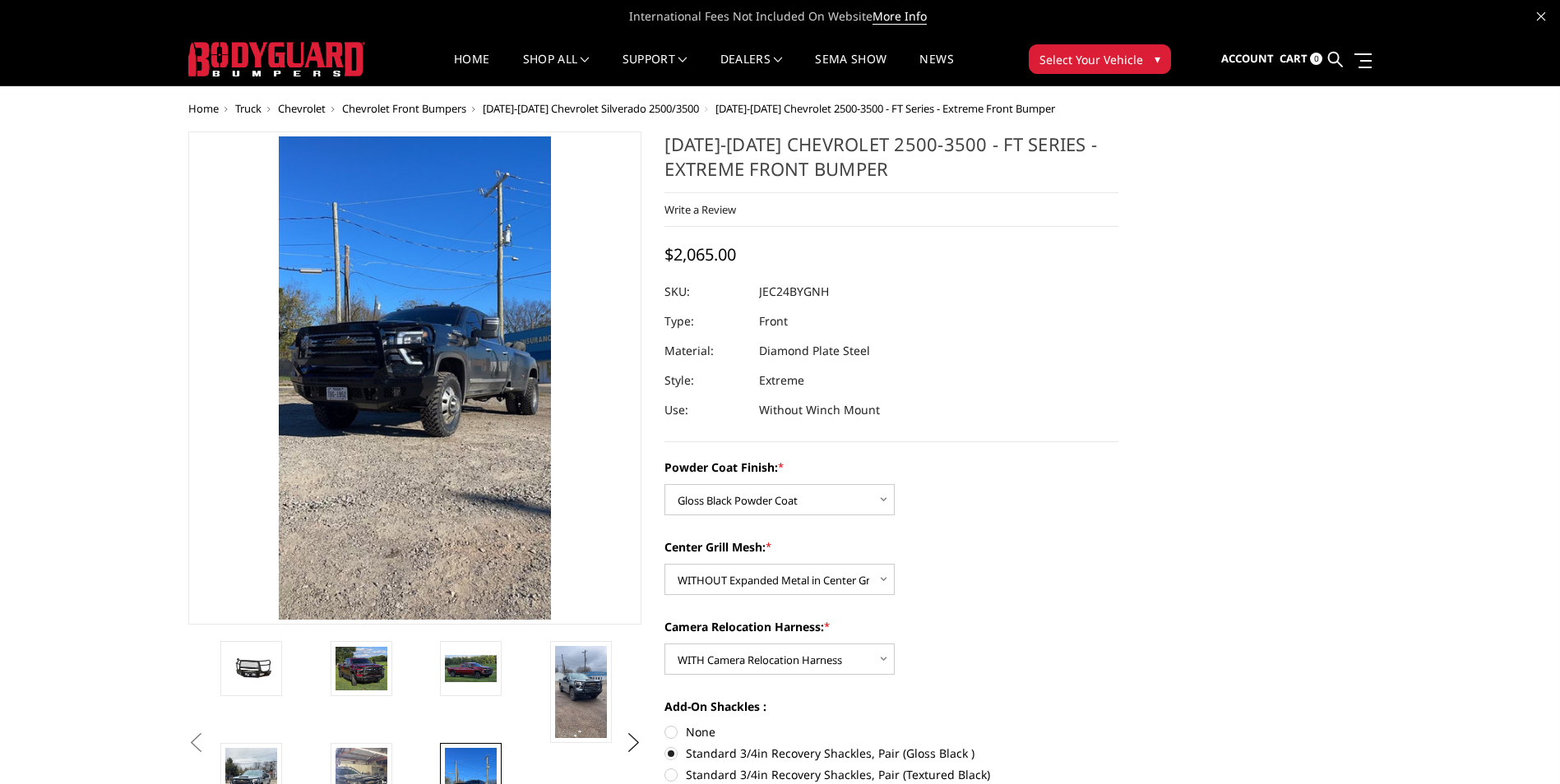
scroll to position [82, 0]
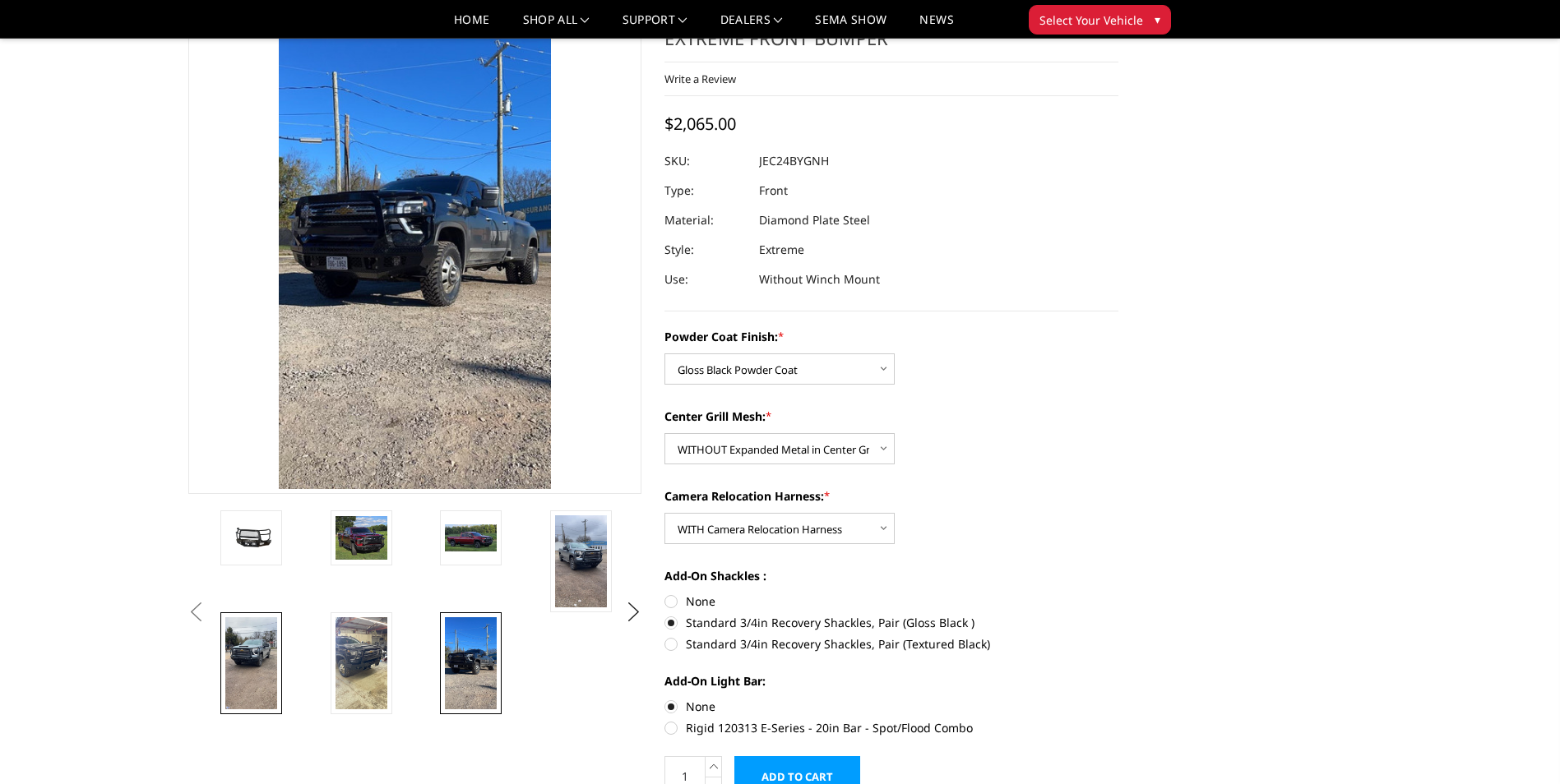
click at [257, 654] on img at bounding box center [251, 663] width 51 height 92
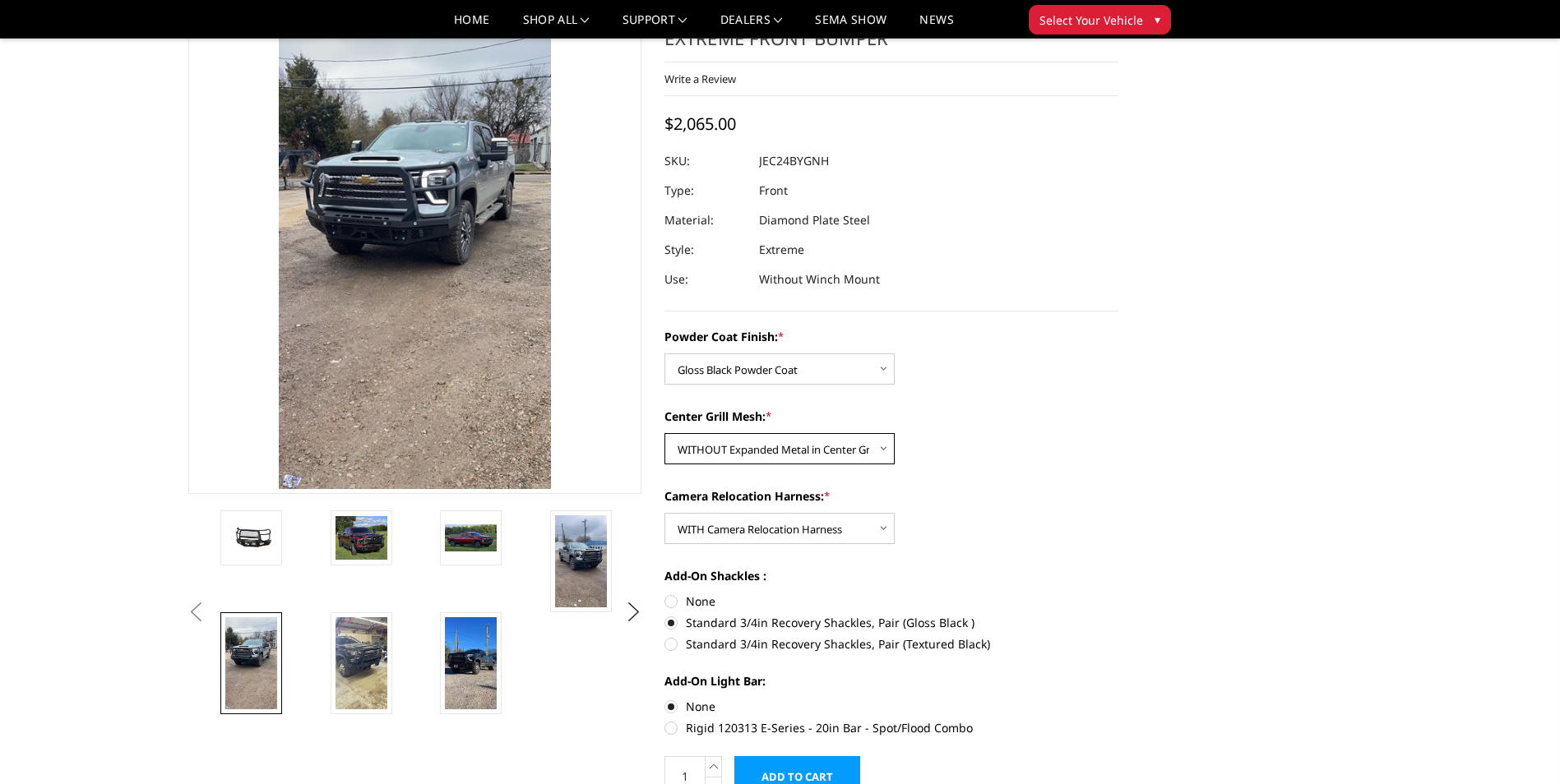
click at [879, 448] on select "Choose Options WITH Expanded Metal in Center Grill WITHOUT Expanded Metal in Ce…" at bounding box center [779, 449] width 230 height 32
select select "3280"
click at [664, 433] on select "Choose Options WITH Expanded Metal in Center Grill WITHOUT Expanded Metal in Ce…" at bounding box center [779, 449] width 230 height 32
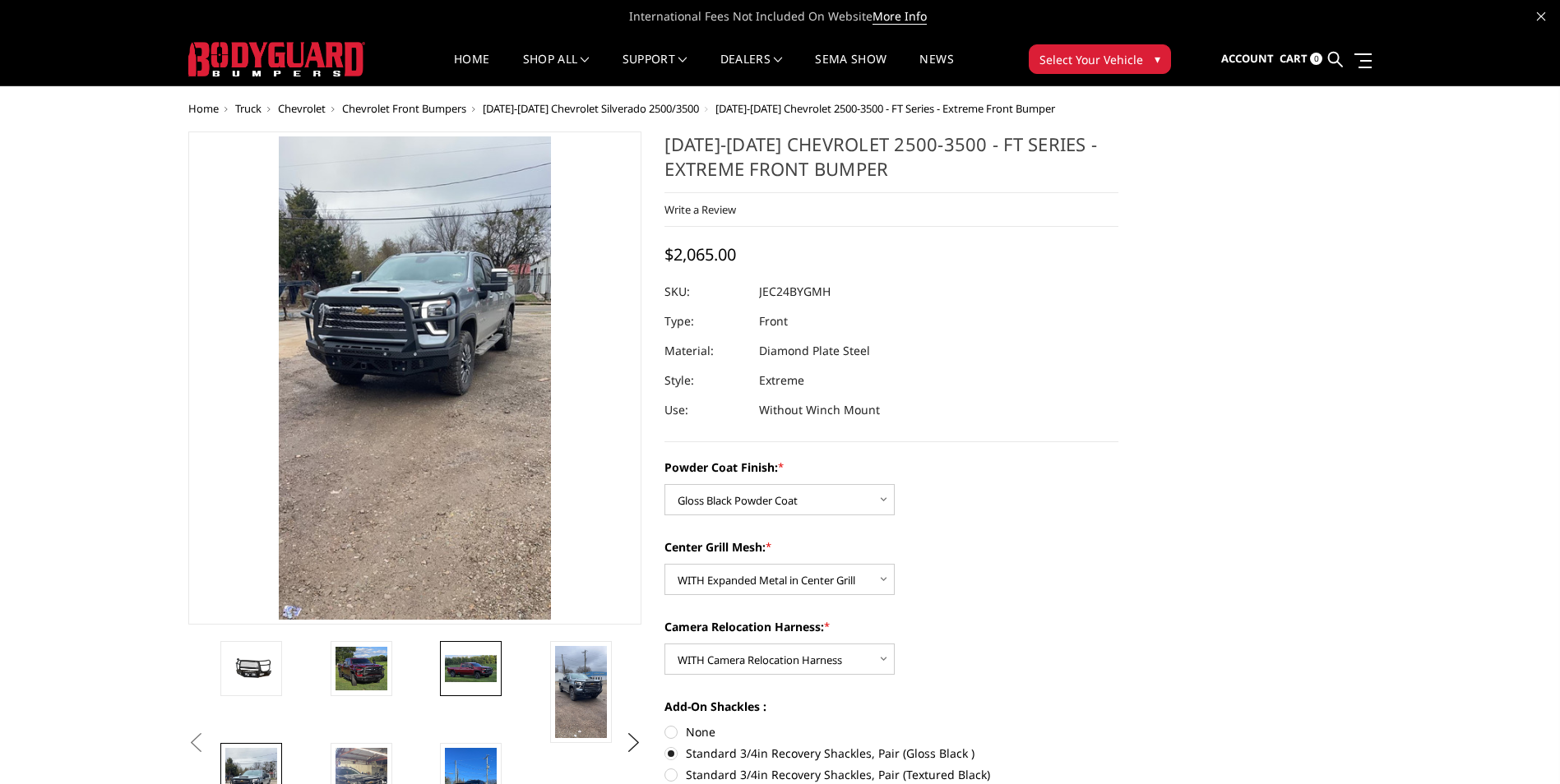
click at [474, 675] on img at bounding box center [470, 669] width 51 height 28
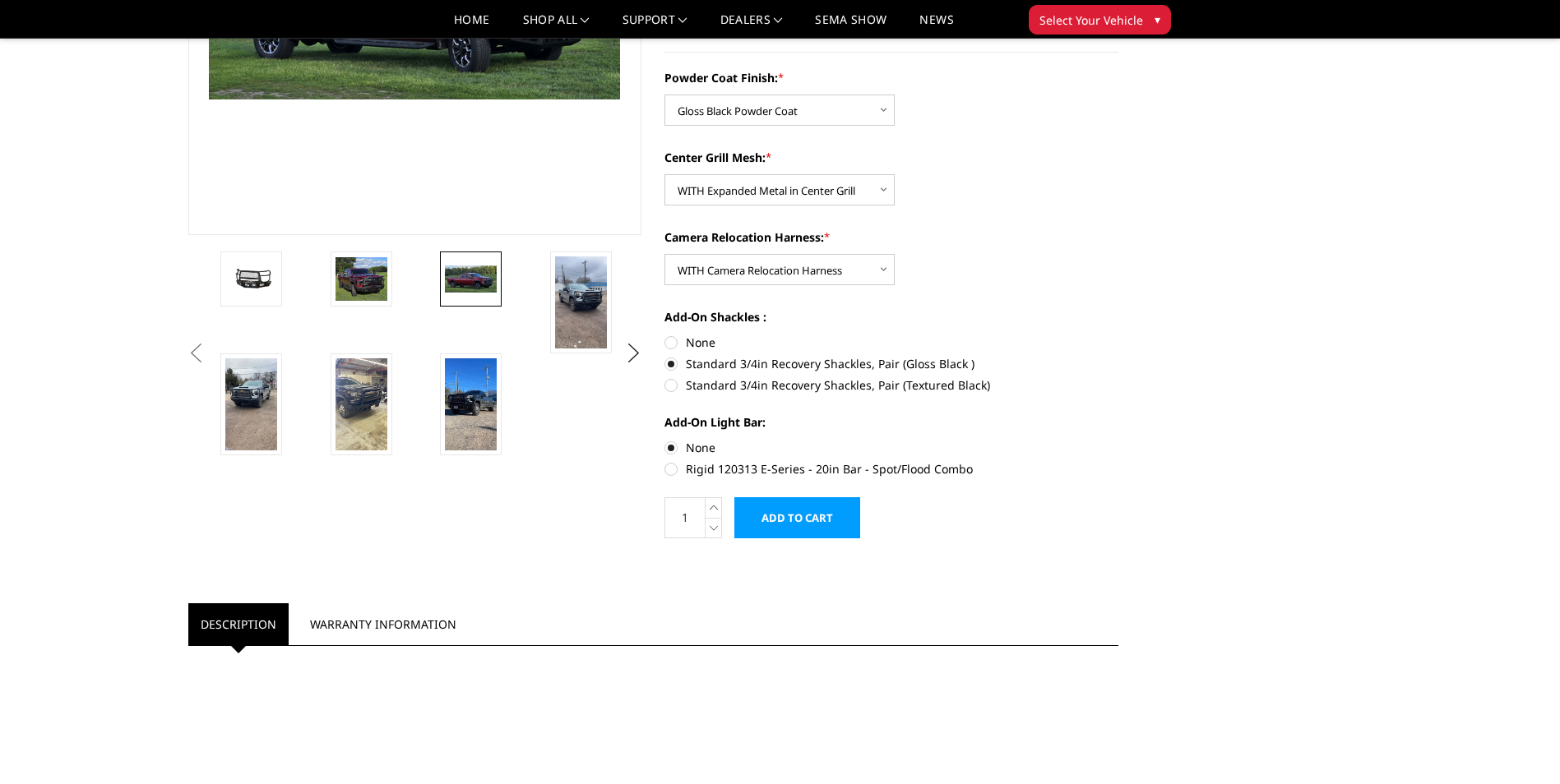
scroll to position [493, 0]
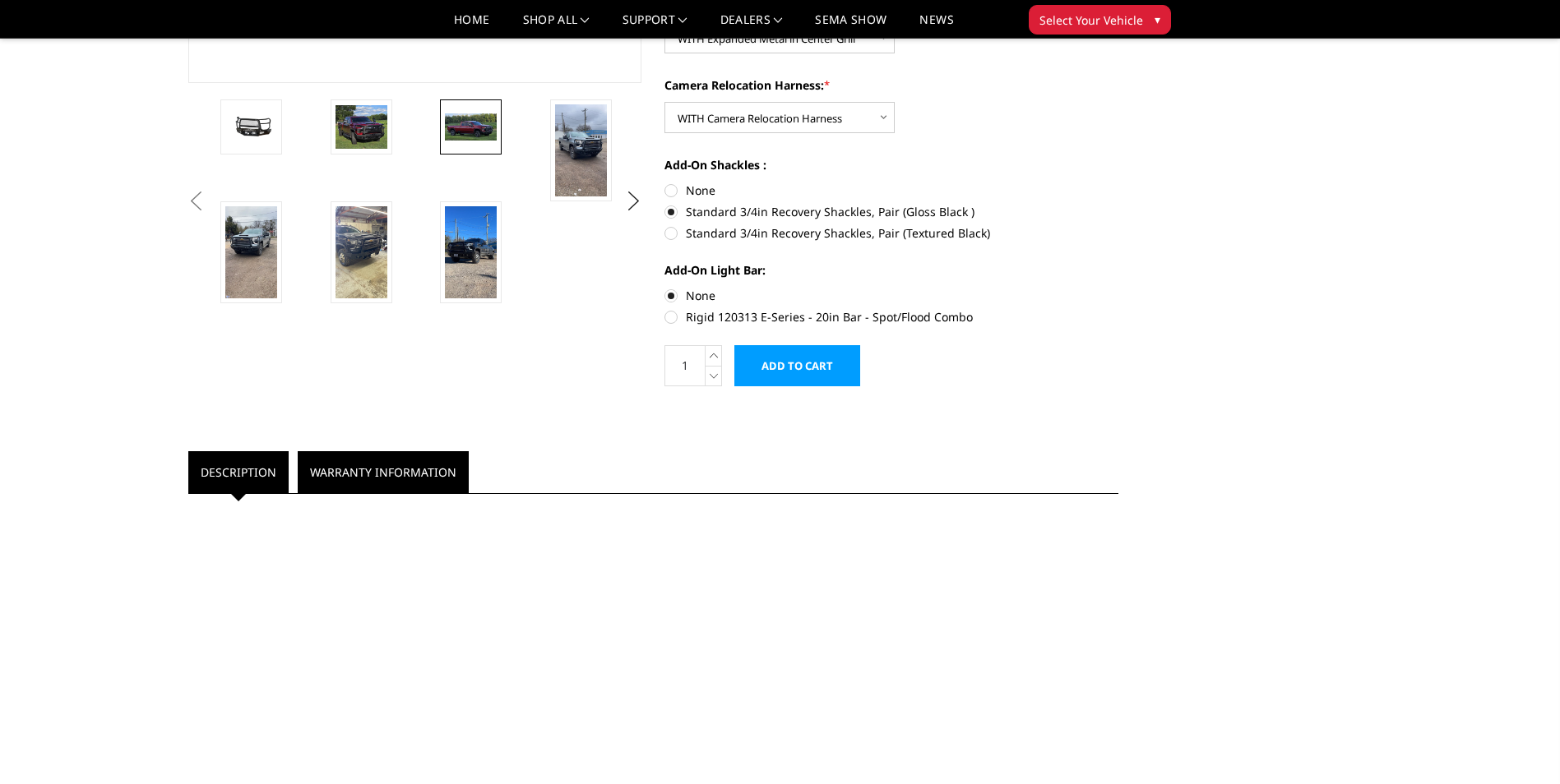
click at [415, 470] on link "Warranty Information" at bounding box center [383, 472] width 171 height 42
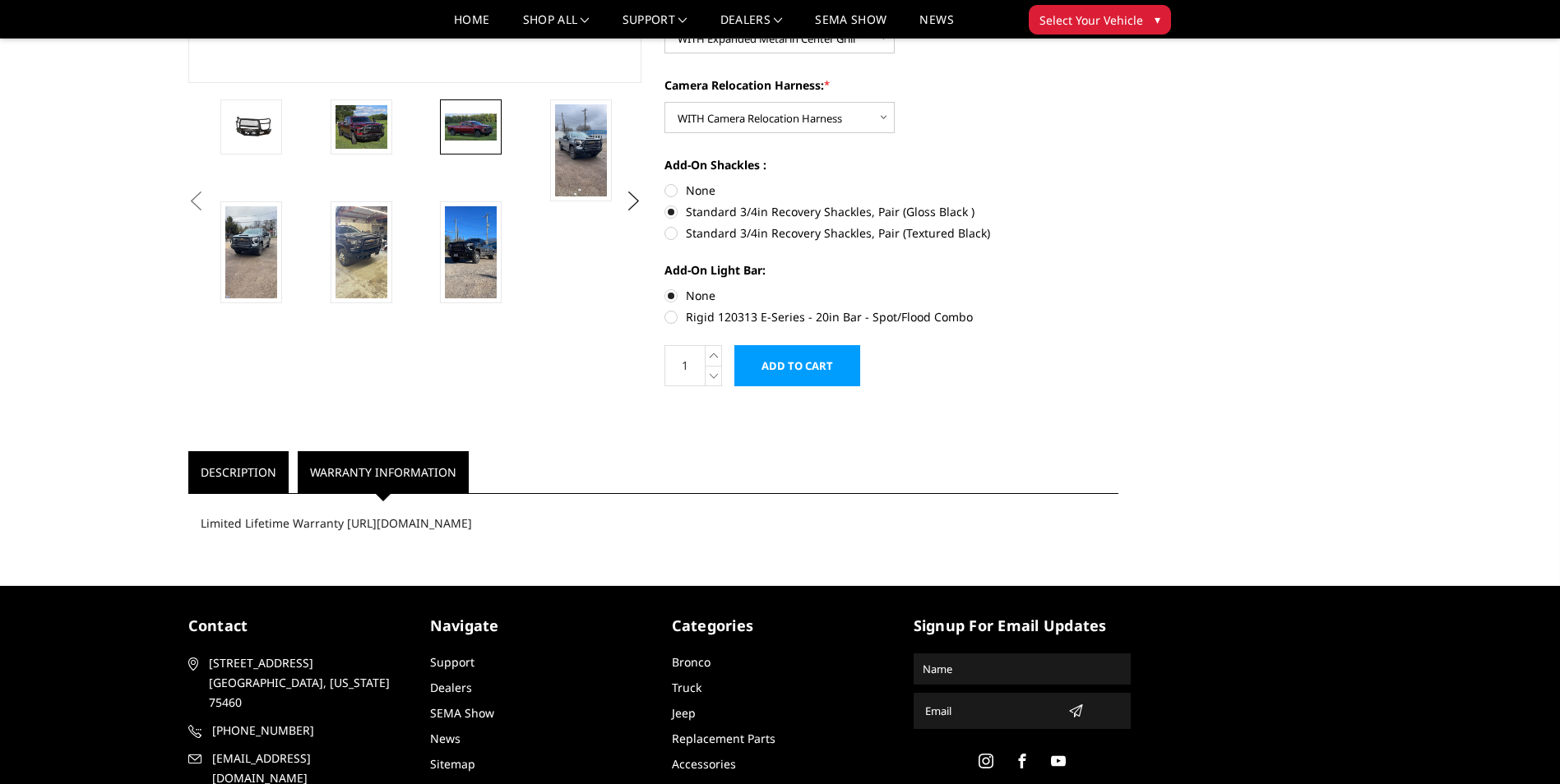
click at [214, 461] on link "Description" at bounding box center [238, 472] width 100 height 42
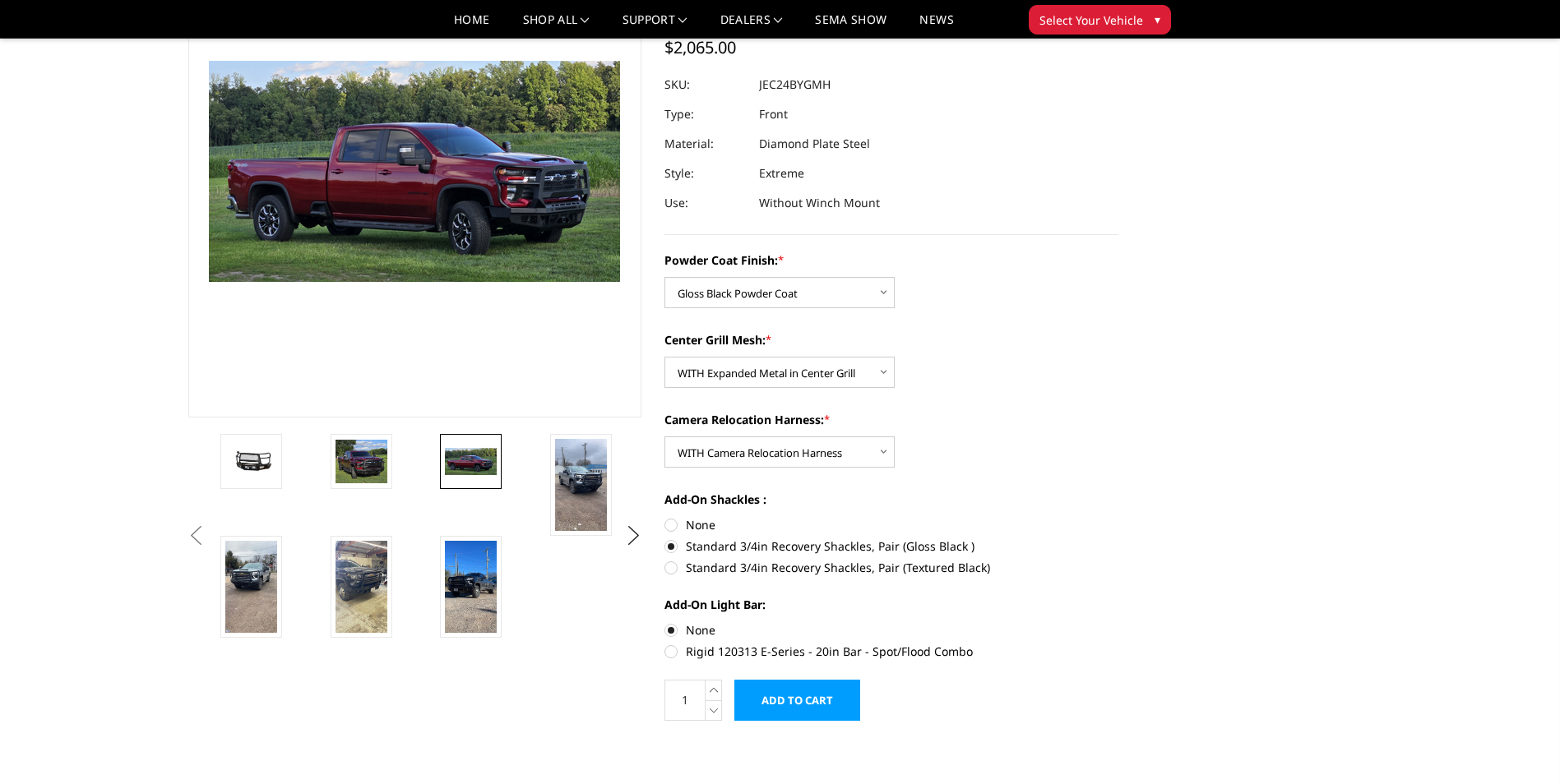
scroll to position [0, 0]
